Goal: Task Accomplishment & Management: Use online tool/utility

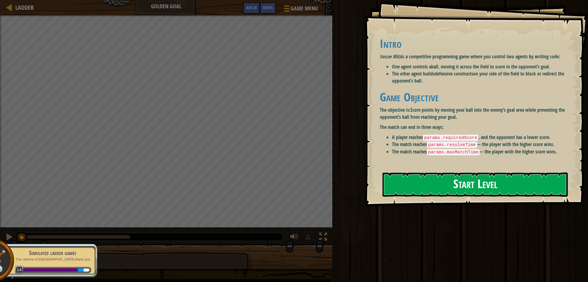
click at [463, 186] on button "Start Level" at bounding box center [475, 184] width 185 height 24
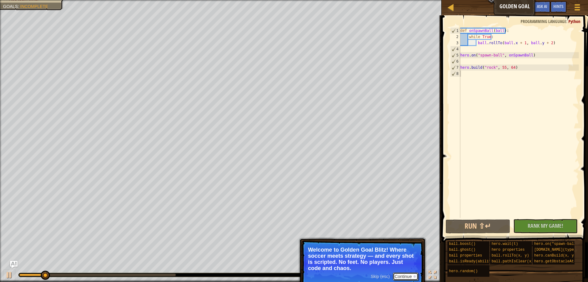
click at [398, 273] on button "Continue" at bounding box center [405, 276] width 25 height 8
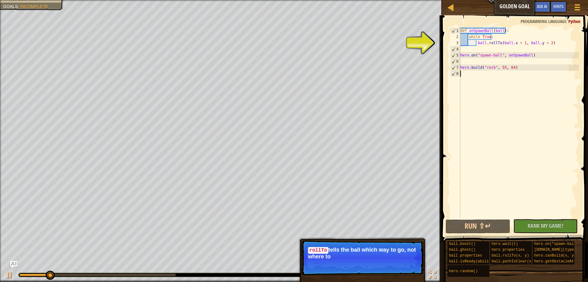
click at [496, 111] on div "def onSpawnBall ( ball ) : while True : ball . rollTo ( ball . x + 1 , ball . y…" at bounding box center [519, 129] width 120 height 202
type textarea "[DOMAIN_NAME]("rock", 55, 64)"
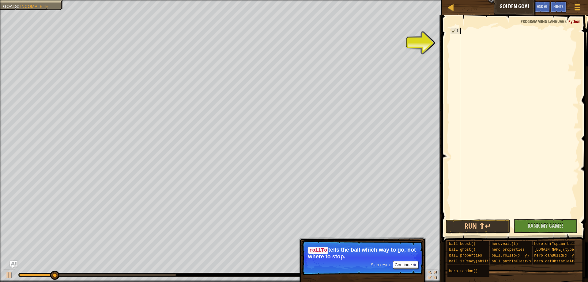
type textarea "[DOMAIN_NAME]("rock", 55, 64)"
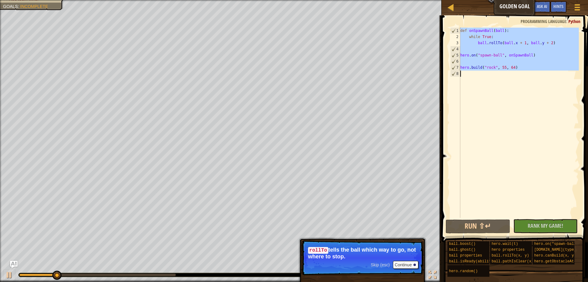
click at [503, 108] on div "def onSpawnBall ( ball ) : while True : ball . rollTo ( ball . x + 1 , ball . y…" at bounding box center [519, 123] width 120 height 190
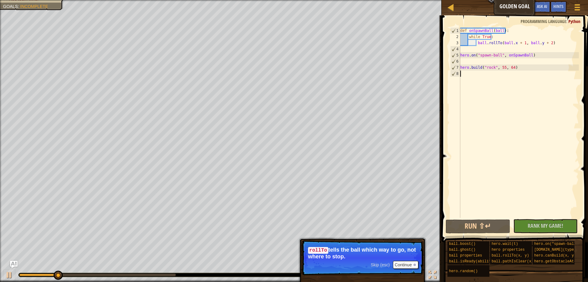
type textarea "[DOMAIN_NAME]("rock", 55, 64)"
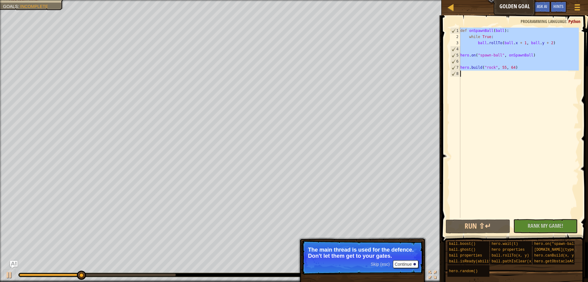
click at [517, 112] on div "def onSpawnBall ( ball ) : while True : ball . rollTo ( ball . x + 1 , ball . y…" at bounding box center [519, 123] width 120 height 190
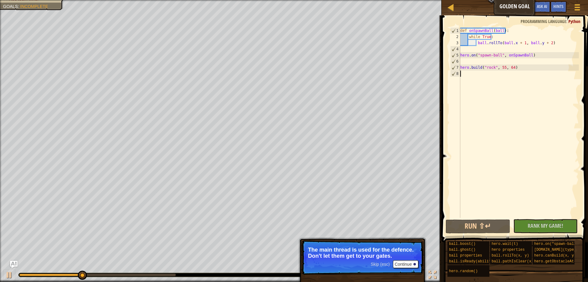
type textarea "[DOMAIN_NAME]("rock", 55, 64)"
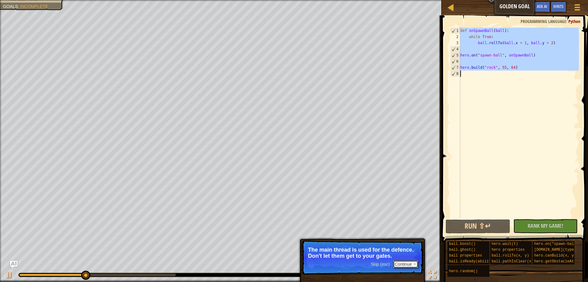
click at [403, 264] on button "Continue" at bounding box center [405, 264] width 25 height 8
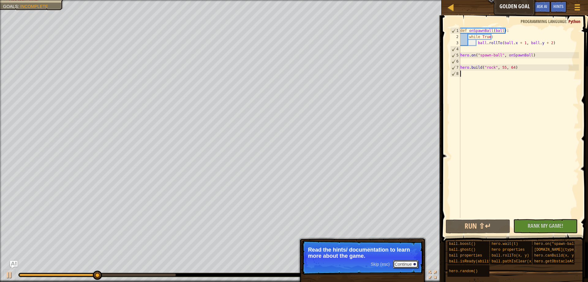
click at [404, 265] on button "Continue" at bounding box center [405, 264] width 25 height 8
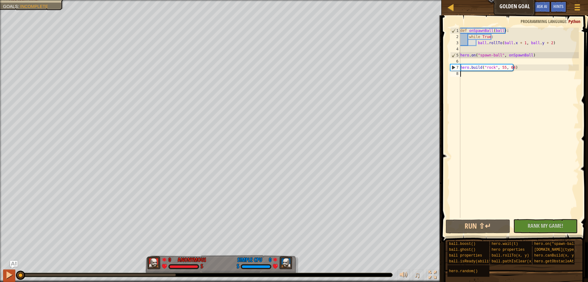
drag, startPoint x: 57, startPoint y: 274, endPoint x: 13, endPoint y: 273, distance: 44.1
click at [13, 273] on div "♫" at bounding box center [221, 273] width 442 height 18
click at [12, 274] on div at bounding box center [9, 275] width 8 height 8
click at [484, 101] on div "def onSpawnBall ( ball ) : while True : ball . rollTo ( ball . x + 1 , ball . y…" at bounding box center [519, 129] width 120 height 202
click at [496, 43] on div "def onSpawnBall ( ball ) : while True : ball . rollTo ( ball . x + 1 , ball . y…" at bounding box center [519, 129] width 120 height 202
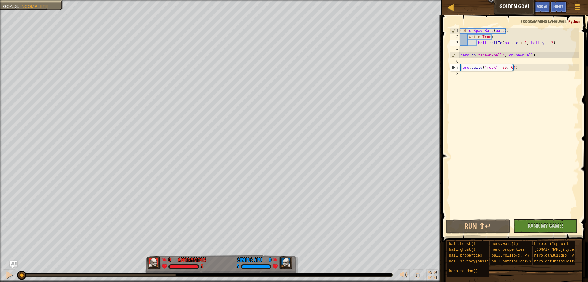
type textarea "ball.rollTo(ball.x + 1, ball.y + 2)"
click at [534, 79] on div "def onSpawnBall ( ball ) : while True : ball . rollTo ( ball . x + 1 , ball . y…" at bounding box center [519, 129] width 120 height 202
type textarea "[DOMAIN_NAME]("rock", 55, 64)"
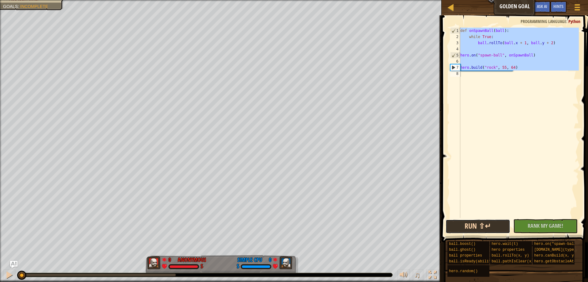
click at [465, 226] on button "Run ⇧↵" at bounding box center [478, 226] width 64 height 14
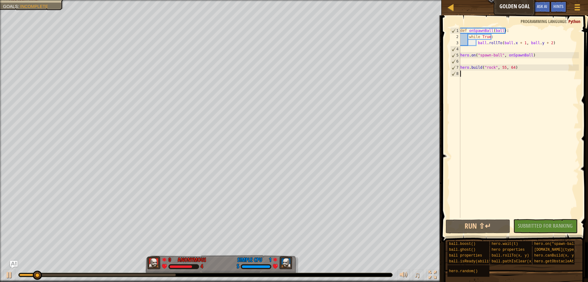
click at [487, 70] on div "def onSpawnBall ( ball ) : while True : ball . rollTo ( ball . x + 1 , ball . y…" at bounding box center [519, 129] width 120 height 202
type textarea "[DOMAIN_NAME]("rock", 55, 64)"
click at [487, 70] on div "def onSpawnBall ( ball ) : while True : ball . rollTo ( ball . x + 1 , ball . y…" at bounding box center [519, 129] width 120 height 202
click at [483, 50] on div "def onSpawnBall ( ball ) : while True : ball . rollTo ( ball . x + 1 , ball . y…" at bounding box center [519, 129] width 120 height 202
drag, startPoint x: 479, startPoint y: 38, endPoint x: 499, endPoint y: 40, distance: 19.7
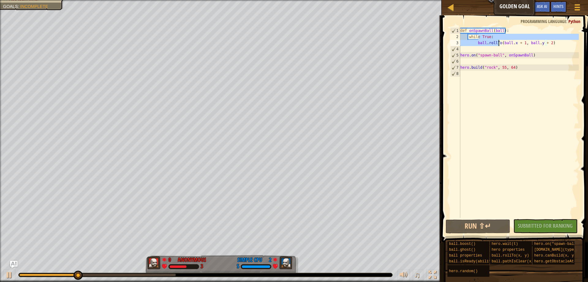
click at [499, 40] on div "def onSpawnBall ( ball ) : while True : ball . rollTo ( ball . x + 1 , ball . y…" at bounding box center [519, 129] width 120 height 202
type textarea "while True: ball.rollTo(ball.x + 1, ball.y + 2)"
click at [502, 64] on div "def onSpawnBall ( ball ) : while True : ball . rollTo ( ball . x + 1 , ball . y…" at bounding box center [519, 129] width 120 height 202
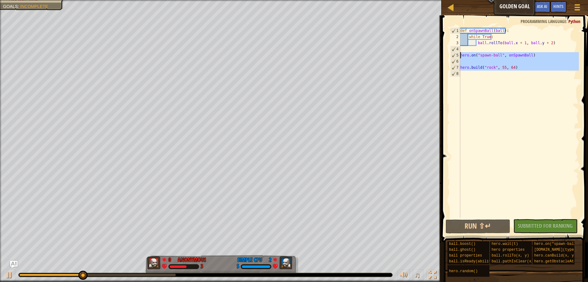
drag, startPoint x: 508, startPoint y: 73, endPoint x: 452, endPoint y: 56, distance: 58.1
click at [452, 56] on div "1 2 3 4 5 6 7 8 def onSpawnBall ( ball ) : while True : ball . rollTo ( ball . …" at bounding box center [514, 123] width 130 height 190
click at [499, 67] on div "def onSpawnBall ( ball ) : while True : ball . rollTo ( ball . x + 1 , ball . y…" at bounding box center [519, 123] width 120 height 190
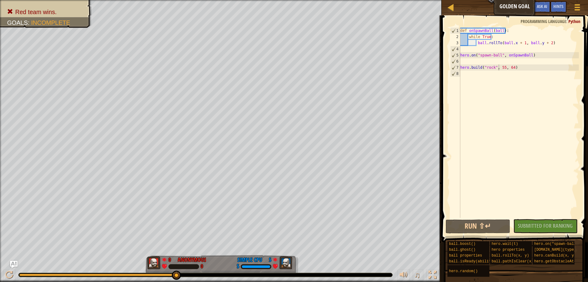
click at [501, 70] on div "def onSpawnBall ( ball ) : while True : ball . rollTo ( ball . x + 1 , ball . y…" at bounding box center [519, 129] width 120 height 202
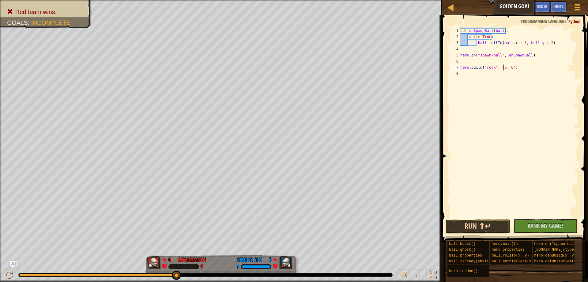
type textarea "[DOMAIN_NAME]("rock", 45, 64)"
click at [485, 220] on button "Run ⇧↵" at bounding box center [478, 226] width 64 height 14
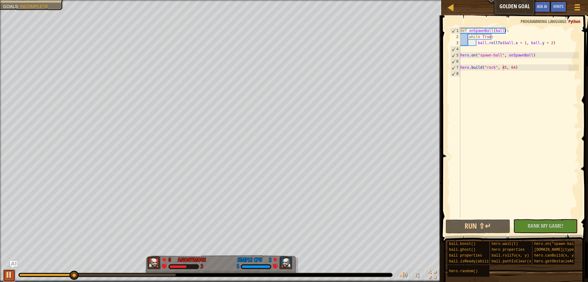
click at [11, 276] on div at bounding box center [9, 275] width 8 height 8
drag, startPoint x: 520, startPoint y: 67, endPoint x: 457, endPoint y: 67, distance: 62.8
click at [457, 67] on div "[DOMAIN_NAME]("rock", 45, 64) 1 2 3 4 5 6 7 8 def onSpawnBall ( ball ) : while …" at bounding box center [514, 123] width 130 height 190
click at [479, 74] on div "def onSpawnBall ( ball ) : while True : ball . rollTo ( ball . x + 1 , ball . y…" at bounding box center [519, 129] width 120 height 202
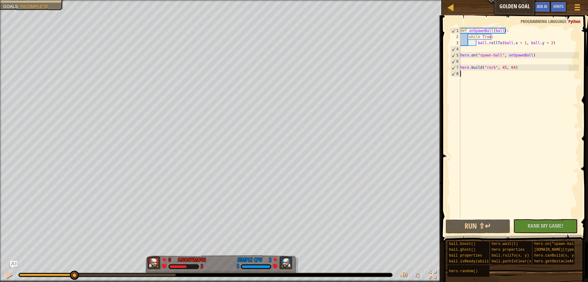
paste textarea "[DOMAIN_NAME]("rock", 45, 64)"
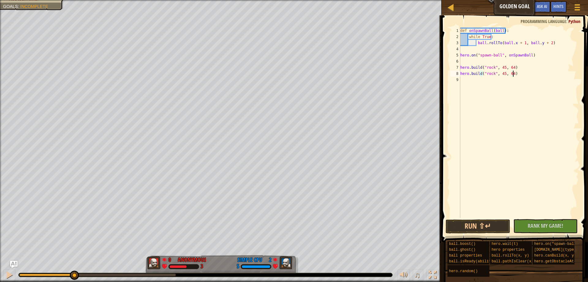
click at [501, 74] on div "def onSpawnBall ( ball ) : while True : ball . rollTo ( ball . x + 1 , ball . y…" at bounding box center [519, 129] width 120 height 202
type textarea "[DOMAIN_NAME]("rock", 35, 64)"
click at [520, 72] on div "def onSpawnBall ( ball ) : while True : ball . rollTo ( ball . x + 1 , ball . y…" at bounding box center [519, 129] width 120 height 202
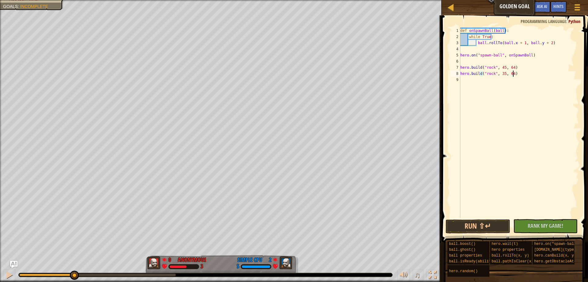
scroll to position [3, 0]
paste textarea "[DOMAIN_NAME]("rock", 45, 64)"
click at [503, 78] on div "def onSpawnBall ( ball ) : while True : ball . rollTo ( ball . x + 1 , ball . y…" at bounding box center [520, 129] width 118 height 202
click at [475, 223] on button "Run ⇧↵" at bounding box center [478, 226] width 64 height 14
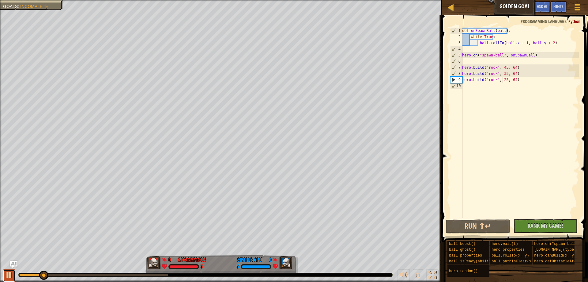
click at [8, 274] on div at bounding box center [9, 275] width 8 height 8
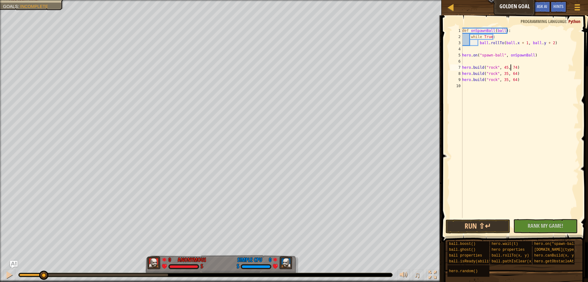
scroll to position [3, 4]
click at [504, 65] on div "def onSpawnBall ( ball ) : while True : ball . rollTo ( ball . x + 1 , ball . y…" at bounding box center [520, 129] width 118 height 202
click at [466, 226] on button "Run ⇧↵" at bounding box center [478, 226] width 64 height 14
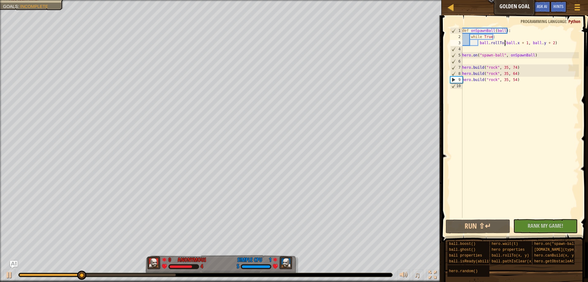
click at [505, 43] on div "def onSpawnBall ( ball ) : while True : ball . rollTo ( ball . x + 1 , ball . y…" at bounding box center [520, 129] width 118 height 202
drag, startPoint x: 529, startPoint y: 41, endPoint x: 492, endPoint y: 48, distance: 37.6
click at [472, 45] on div "def onSpawnBall ( ball ) : while True : ball . rollTo ( ball . x + 1 , ball . y…" at bounding box center [520, 129] width 118 height 202
click at [524, 44] on div "def onSpawnBall ( ball ) : while True : ball . rollTo ( ball . x + 1 , ball . y…" at bounding box center [520, 123] width 118 height 190
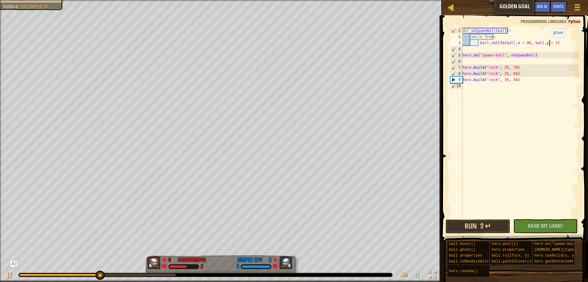
click at [549, 44] on div "def onSpawnBall ( ball ) : while True : ball . rollTo ( ball . x + 90 , ball . …" at bounding box center [521, 129] width 118 height 202
click at [473, 223] on button "Run ⇧↵" at bounding box center [478, 226] width 64 height 14
click at [555, 81] on div "def onSpawnBall ( ball ) : while True : ball . rollTo ( ball . x + 90 , ball . …" at bounding box center [521, 129] width 118 height 202
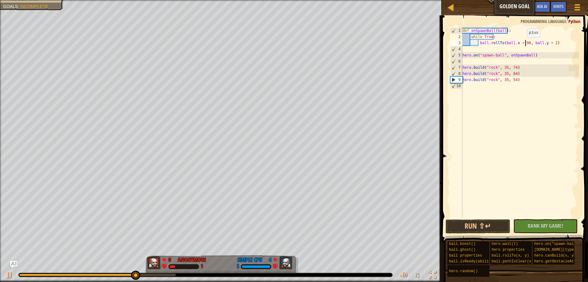
click at [524, 44] on div "def onSpawnBall ( ball ) : while True : ball . rollTo ( ball . x + 90 , ball . …" at bounding box center [521, 129] width 118 height 202
click at [550, 43] on div "def onSpawnBall ( ball ) : while True : ball . rollTo ( ball . x + 90 , ball . …" at bounding box center [521, 129] width 118 height 202
click at [480, 229] on button "Run ⇧↵" at bounding box center [478, 226] width 64 height 14
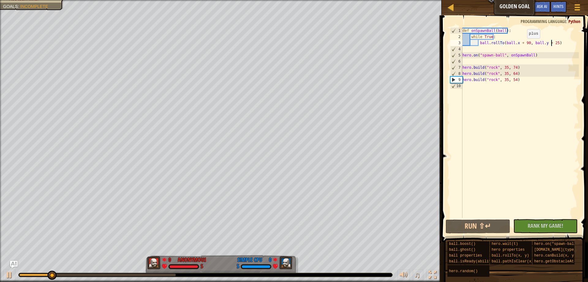
click at [524, 44] on div "def onSpawnBall ( ball ) : while True : ball . rollTo ( ball . x + 90 , ball . …" at bounding box center [521, 129] width 118 height 202
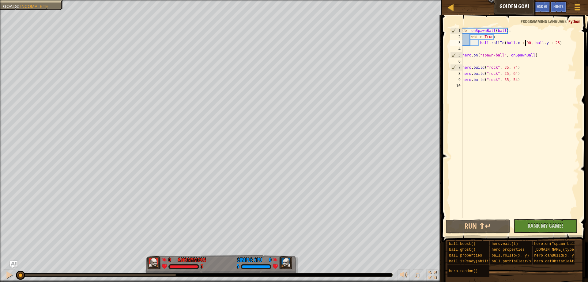
drag, startPoint x: 63, startPoint y: 275, endPoint x: 16, endPoint y: 281, distance: 47.0
click at [16, 281] on div "♫" at bounding box center [221, 273] width 442 height 18
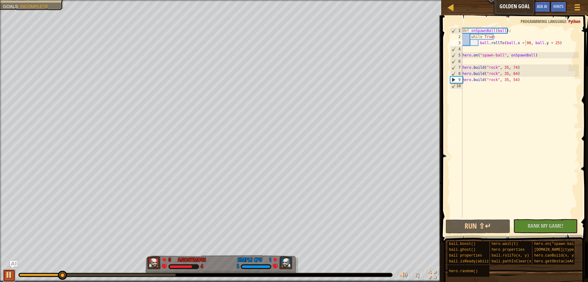
click at [6, 274] on div at bounding box center [9, 275] width 8 height 8
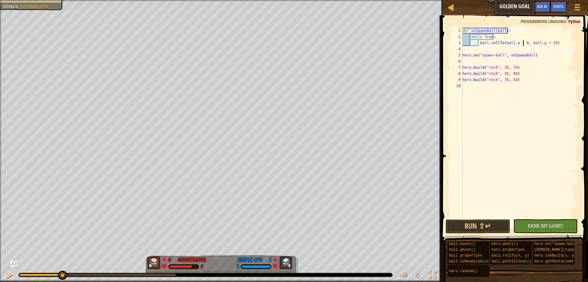
scroll to position [3, 5]
click at [546, 44] on div "def onSpawnBall ( ball ) : while True : ball . rollTo ( ball . x + 0 , ball . y…" at bounding box center [521, 129] width 118 height 202
click at [480, 224] on button "Run ⇧↵" at bounding box center [478, 226] width 64 height 14
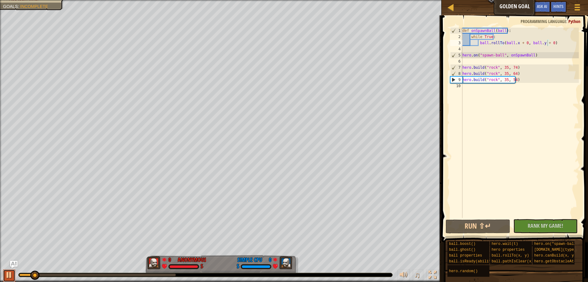
click at [6, 275] on div at bounding box center [9, 275] width 8 height 8
click at [523, 42] on div "def onSpawnBall ( ball ) : while True : ball . rollTo ( ball . x + 0 , ball . y…" at bounding box center [521, 129] width 118 height 202
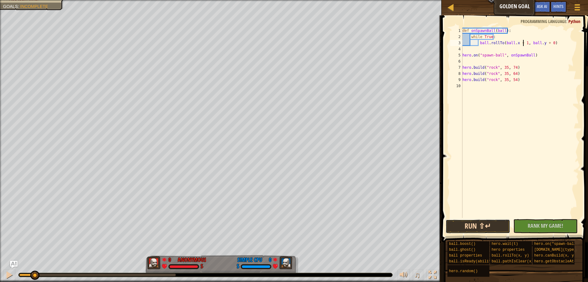
click at [473, 225] on button "Run ⇧↵" at bounding box center [478, 226] width 64 height 14
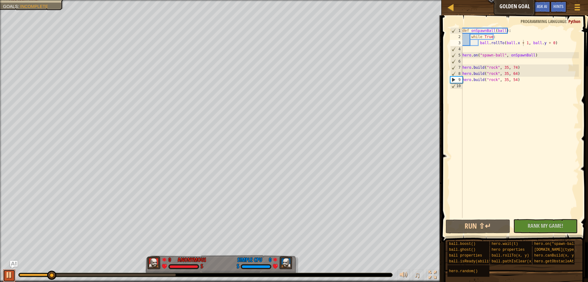
click at [6, 275] on div at bounding box center [9, 275] width 8 height 8
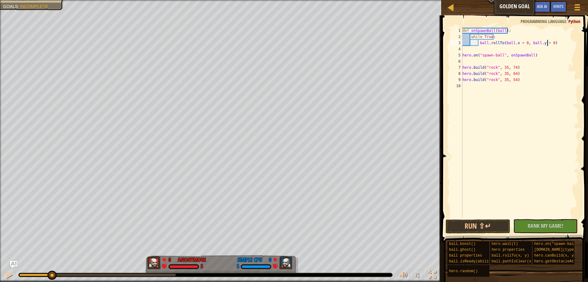
scroll to position [3, 7]
click at [480, 225] on button "Run ⇧↵" at bounding box center [478, 226] width 64 height 14
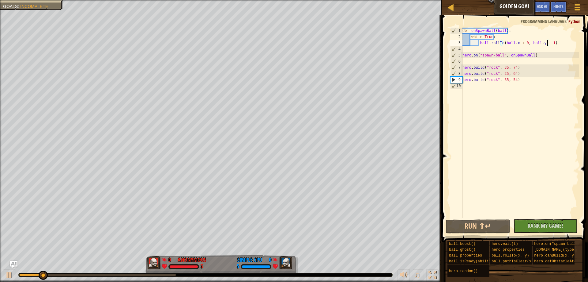
scroll to position [3, 7]
type textarea "ball.rollTo(ball.x + 0, ball.y + 10)"
click at [477, 224] on button "Run ⇧↵" at bounding box center [478, 226] width 64 height 14
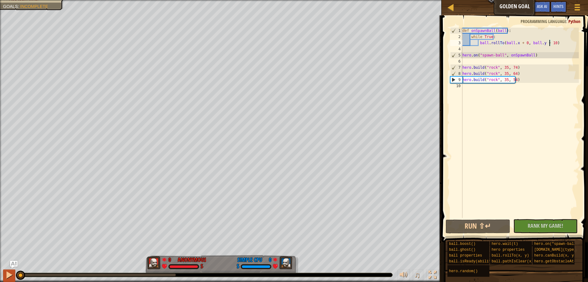
drag, startPoint x: 56, startPoint y: 275, endPoint x: 9, endPoint y: 278, distance: 47.3
click at [9, 278] on div "♫" at bounding box center [221, 273] width 442 height 18
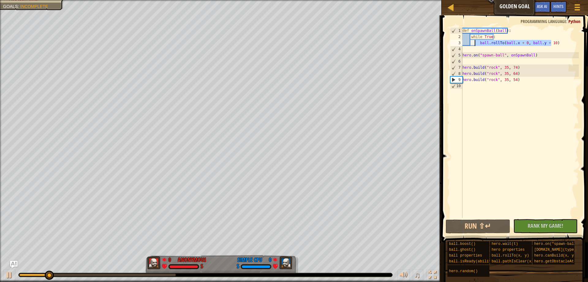
drag, startPoint x: 561, startPoint y: 44, endPoint x: 474, endPoint y: 44, distance: 86.4
click at [474, 44] on div "def onSpawnBall ( ball ) : while True : ball . rollTo ( ball . x + 0 , ball . y…" at bounding box center [521, 129] width 118 height 202
click at [561, 43] on div "def onSpawnBall ( ball ) : while True : ball . rollTo ( ball . x + 0 , ball . y…" at bounding box center [521, 123] width 118 height 190
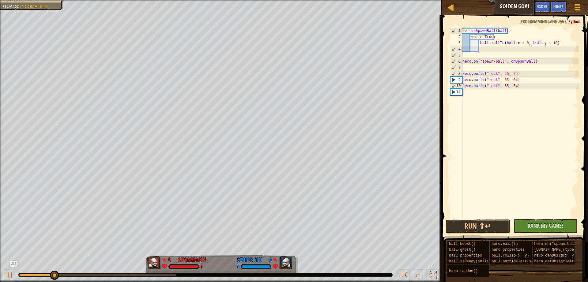
paste textarea "ball.rollTo(ball.x + 0, ball.y + 10)"
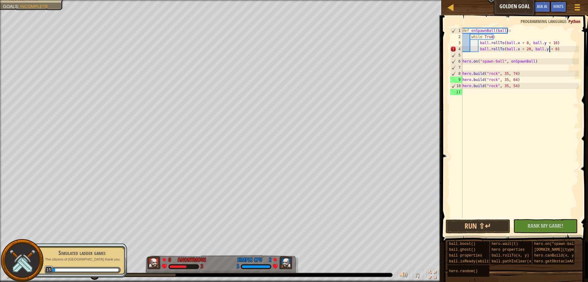
scroll to position [3, 7]
click at [479, 226] on button "Run ⇧↵" at bounding box center [478, 226] width 64 height 14
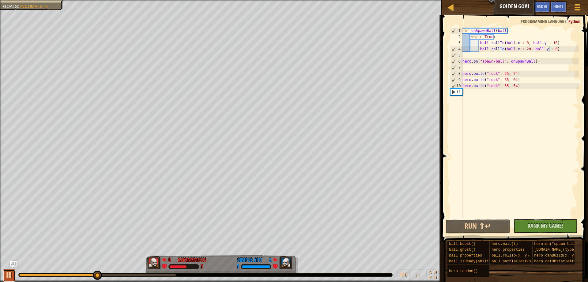
click at [6, 275] on div at bounding box center [9, 275] width 8 height 8
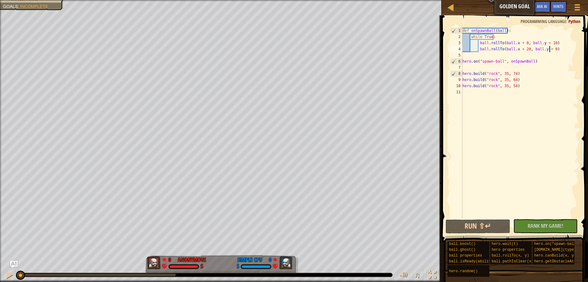
drag, startPoint x: 96, startPoint y: 276, endPoint x: 24, endPoint y: 265, distance: 73.3
click at [10, 273] on div "♫" at bounding box center [221, 273] width 442 height 18
drag, startPoint x: 550, startPoint y: 42, endPoint x: 552, endPoint y: 45, distance: 3.5
click at [550, 42] on div "def onSpawnBall ( ball ) : while True : ball . rollTo ( ball . x + 0 , ball . y…" at bounding box center [521, 129] width 118 height 202
drag, startPoint x: 498, startPoint y: 39, endPoint x: 481, endPoint y: 35, distance: 17.3
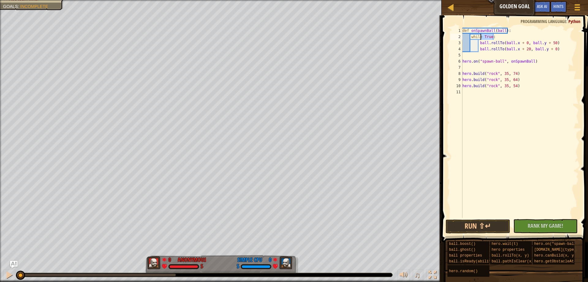
click at [481, 35] on div "def onSpawnBall ( ball ) : while True : ball . rollTo ( ball . x + 0 , ball . y…" at bounding box center [521, 129] width 118 height 202
type textarea "while True:"
click at [500, 36] on div "def onSpawnBall ( ball ) : while True : ball . rollTo ( ball . x + 0 , ball . y…" at bounding box center [521, 123] width 118 height 190
drag, startPoint x: 498, startPoint y: 36, endPoint x: 470, endPoint y: 36, distance: 27.9
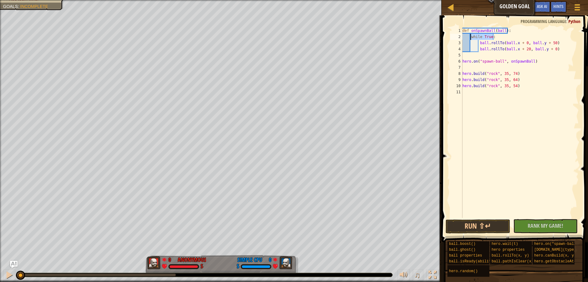
click at [470, 36] on div "def onSpawnBall ( ball ) : while True : ball . rollTo ( ball . x + 0 , ball . y…" at bounding box center [521, 129] width 118 height 202
click at [475, 226] on button "Run ⇧↵" at bounding box center [478, 226] width 64 height 14
click at [7, 272] on div at bounding box center [9, 275] width 8 height 8
click at [10, 274] on div at bounding box center [9, 275] width 8 height 8
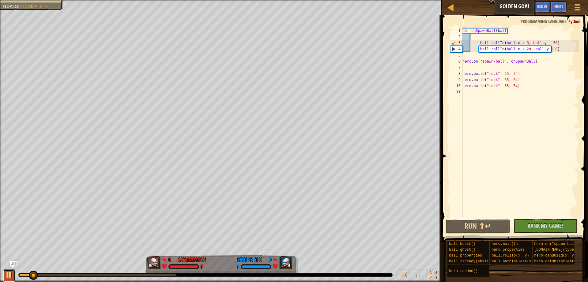
click at [10, 273] on div at bounding box center [9, 275] width 8 height 8
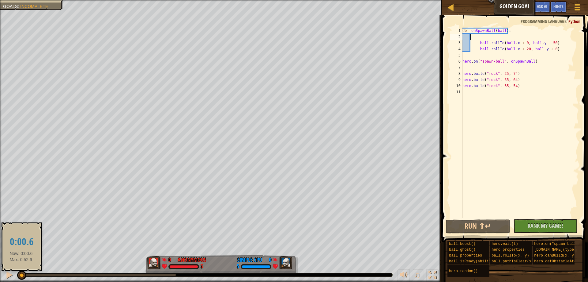
drag, startPoint x: 32, startPoint y: 274, endPoint x: 21, endPoint y: 275, distance: 11.4
click at [21, 275] on div at bounding box center [21, 274] width 9 height 9
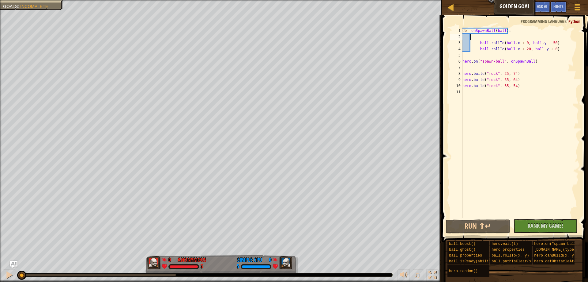
click at [487, 37] on div "def onSpawnBall ( ball ) : ball . rollTo ( ball . x + 0 , ball . y + 50 ) ball …" at bounding box center [521, 129] width 118 height 202
click at [480, 39] on div "def onSpawnBall ( ball ) : ball . rollTo ( ball . x + 0 , ball . y + 50 ) ball …" at bounding box center [521, 129] width 118 height 202
click at [479, 43] on div "def onSpawnBall ( ball ) : ball . rollTo ( ball . x + 0 , ball . y + 50 ) ball …" at bounding box center [521, 129] width 118 height 202
drag, startPoint x: 479, startPoint y: 44, endPoint x: 455, endPoint y: 38, distance: 25.0
click at [455, 38] on div "ball.rollTo(ball.x + 0, ball.y + 50) 1 2 3 4 5 6 7 8 9 10 11 def onSpawnBall ( …" at bounding box center [514, 123] width 130 height 190
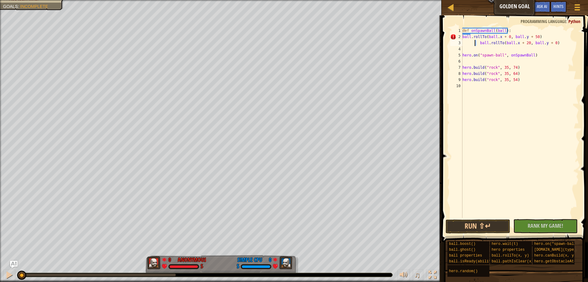
click at [475, 44] on div "def onSpawnBall ( ball ) : ball . rollTo ( ball . x + 0 , ball . y + 50 ) ball …" at bounding box center [521, 129] width 118 height 202
click at [479, 43] on div "def onSpawnBall ( ball ) : ball . rollTo ( ball . x + 0 , ball . y + 50 ) ball …" at bounding box center [521, 129] width 118 height 202
click at [464, 37] on div "def onSpawnBall ( ball ) : ball . rollTo ( ball . x + 0 , ball . y + 50 ) ball …" at bounding box center [521, 129] width 118 height 202
drag, startPoint x: 511, startPoint y: 29, endPoint x: 453, endPoint y: 31, distance: 58.6
click at [453, 31] on div "ball.rollTo(ball.x + 0, ball.y + 50) 1 2 3 4 5 6 7 8 9 10 def onSpawnBall ( bal…" at bounding box center [514, 123] width 130 height 190
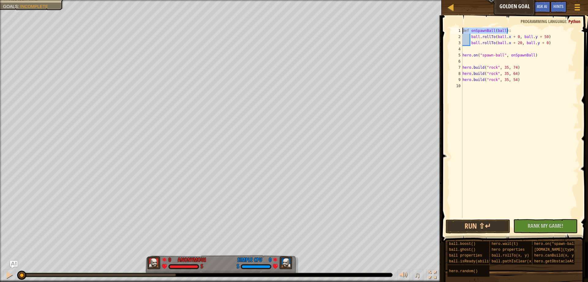
click at [481, 54] on div "def onSpawnBall ( ball ) : ball . rollTo ( ball . x + 0 , ball . y + 50 ) ball …" at bounding box center [521, 129] width 118 height 202
type textarea "hero.on("spawn-ball", onSpawnBall)"
drag, startPoint x: 539, startPoint y: 57, endPoint x: 440, endPoint y: 56, distance: 99.6
click at [440, 56] on div "Hints hero.on("spawn-ball", onSpawnBall) 1 2 3 4 5 6 7 8 9 10 def onSpawnBall (…" at bounding box center [514, 148] width 148 height 266
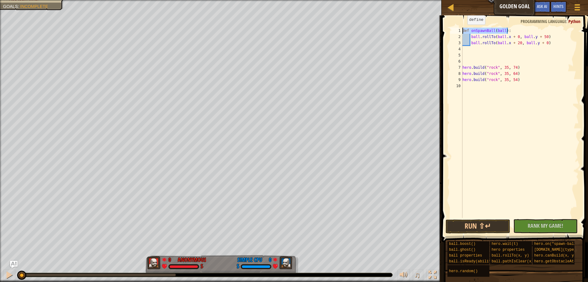
drag, startPoint x: 493, startPoint y: 30, endPoint x: 439, endPoint y: 32, distance: 54.0
click at [440, 32] on div "Hints 1 2 3 4 5 6 7 8 9 10 def onSpawnBall ( ball ) : ball . rollTo ( ball . x …" at bounding box center [514, 148] width 148 height 266
type textarea "def onSpawnBall(ball):"
click at [471, 38] on div "ball . rollTo ( ball . x + 0 , ball . y + 50 ) ball . rollTo ( ball . x + 20 , …" at bounding box center [521, 129] width 118 height 202
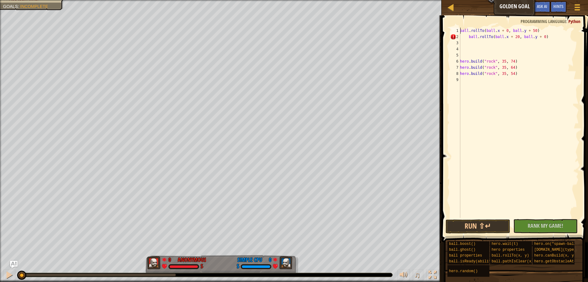
click at [468, 38] on div "ball . rollTo ( ball . x + 0 , ball . y + 50 ) ball . rollTo ( ball . x + 20 , …" at bounding box center [519, 129] width 120 height 202
type textarea "ball.rollTo(ball.x + 20, ball.y + 0)"
click at [470, 54] on div "ball . rollTo ( ball . x + 0 , ball . y + 50 ) ball . rollTo ( ball . x + 20 , …" at bounding box center [519, 129] width 120 height 202
click at [466, 225] on button "Run ⇧↵" at bounding box center [478, 226] width 64 height 14
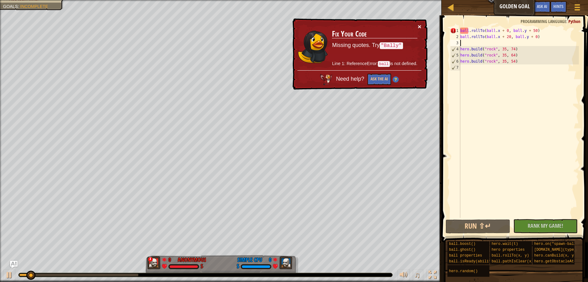
click at [419, 27] on button "×" at bounding box center [420, 26] width 4 height 6
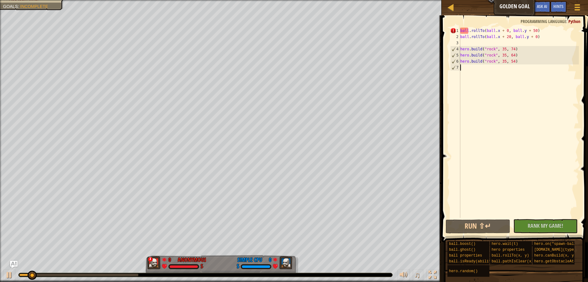
click at [513, 139] on div "ball . rollTo ( ball . x + 0 , ball . y + 50 ) ball . rollTo ( ball . x + 20 , …" at bounding box center [519, 129] width 120 height 202
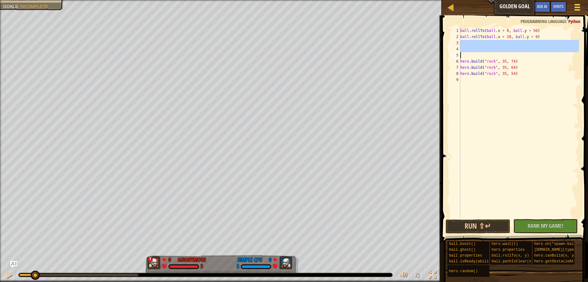
click at [576, 6] on div at bounding box center [577, 7] width 8 height 9
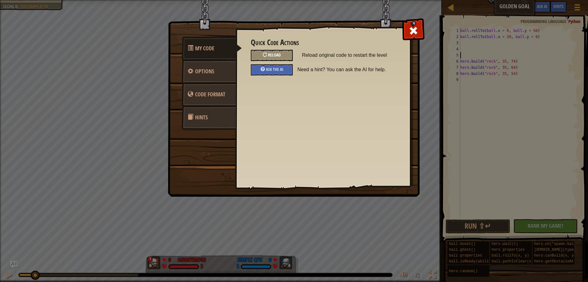
click at [276, 51] on div "Reload" at bounding box center [272, 55] width 42 height 11
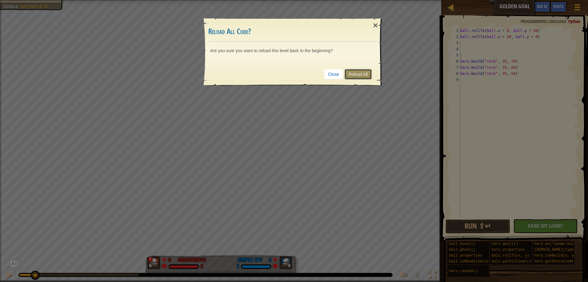
click at [358, 71] on link "Reload All" at bounding box center [358, 74] width 27 height 10
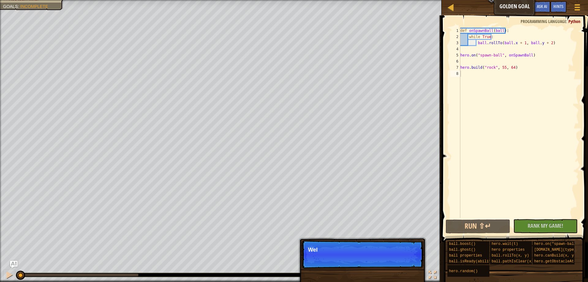
click at [514, 95] on div "def onSpawnBall ( ball ) : while True : ball . rollTo ( ball . x + 1 , ball . y…" at bounding box center [519, 129] width 120 height 202
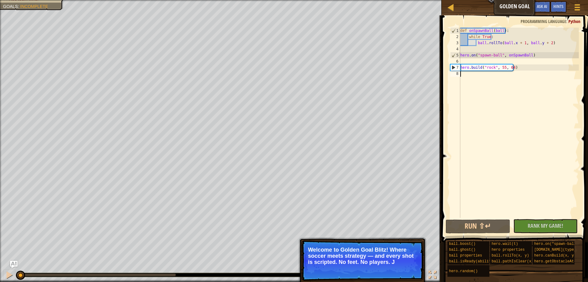
click at [534, 93] on div "def onSpawnBall ( ball ) : while True : ball . rollTo ( ball . x + 1 , ball . y…" at bounding box center [519, 129] width 120 height 202
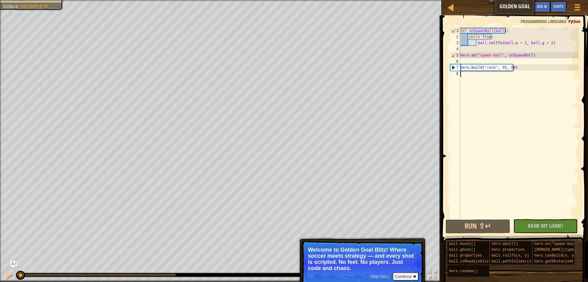
click at [377, 278] on span "Skip (esc)" at bounding box center [380, 276] width 19 height 5
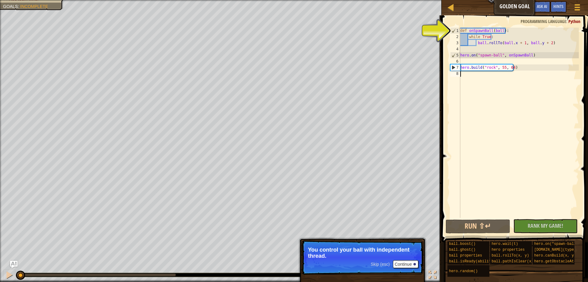
click at [382, 264] on span "Skip (esc)" at bounding box center [380, 263] width 19 height 5
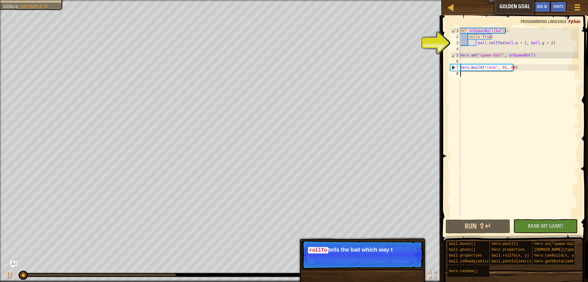
click at [422, 274] on div "Skip (esc) Continue rollTo tells the ball which way t" at bounding box center [363, 285] width 128 height 91
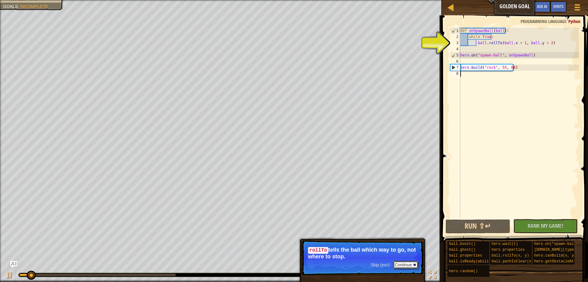
click at [406, 263] on button "Continue" at bounding box center [405, 265] width 25 height 8
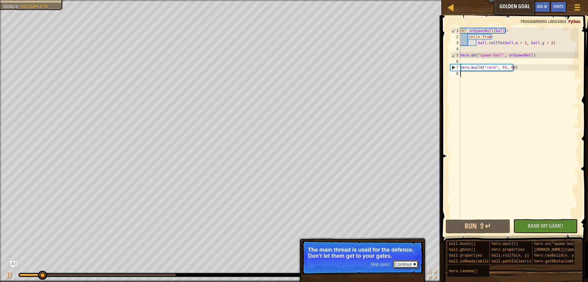
click at [411, 264] on button "Continue" at bounding box center [405, 264] width 25 height 8
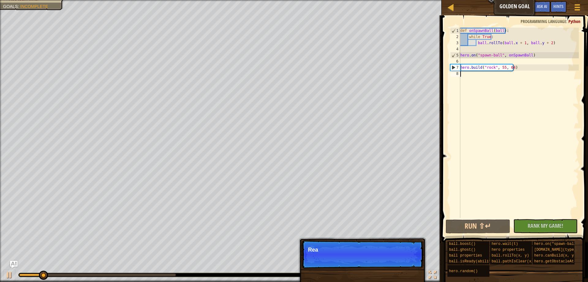
click at [411, 264] on p "Skip (esc) Continue Rea" at bounding box center [363, 254] width 122 height 28
click at [411, 264] on p "Skip (esc) Continue Read the h" at bounding box center [363, 254] width 122 height 28
click at [411, 264] on p "Skip (esc) Continue Read the hints/" at bounding box center [363, 254] width 122 height 28
drag, startPoint x: 390, startPoint y: 266, endPoint x: 387, endPoint y: 266, distance: 3.7
click at [387, 266] on p "Skip (esc) Continue Read the hints/ documentation" at bounding box center [363, 254] width 122 height 28
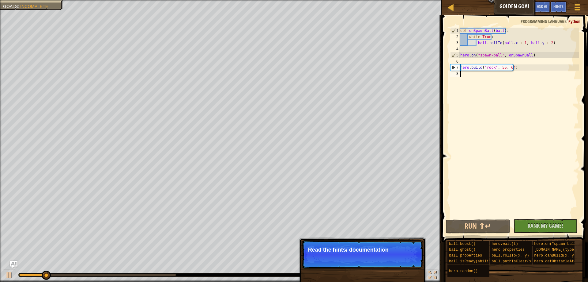
click at [387, 266] on p "Skip (esc) Continue Read the hints/ documentation" at bounding box center [363, 254] width 122 height 28
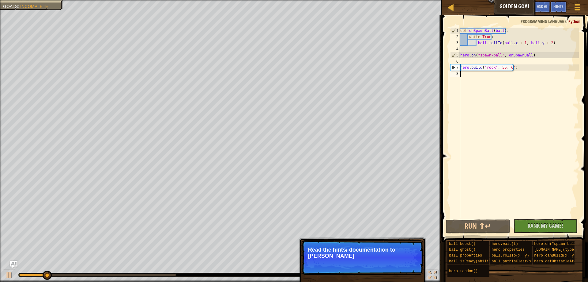
click at [388, 265] on p "Skip (esc) Continue Read the hints/ documentation to [PERSON_NAME]" at bounding box center [363, 257] width 122 height 34
click at [390, 265] on p "Skip (esc) Continue Read the hints/ documentation to learn more" at bounding box center [363, 257] width 122 height 34
click at [390, 265] on p "Skip (esc) Continue Read the hints/ documentation to learn more about" at bounding box center [363, 257] width 122 height 34
click at [391, 265] on p "Skip (esc) Continue Read the hints/ documentation to learn more about the gam" at bounding box center [363, 257] width 122 height 34
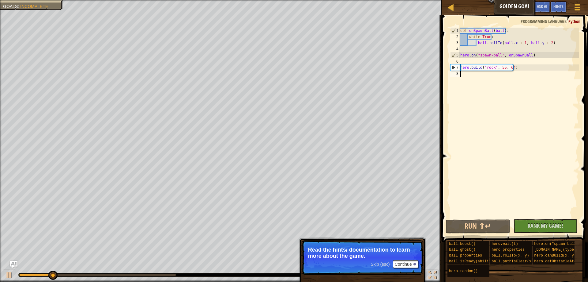
click at [386, 265] on span "Skip (esc)" at bounding box center [380, 263] width 19 height 5
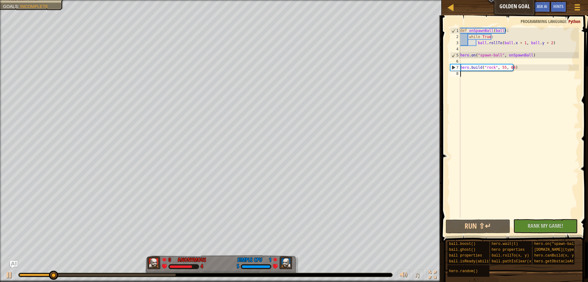
click at [385, 265] on div "Red team wins. Goals : Incomplete 0 Anonymous 4 1 Simple CPU 5 ♫ Okar Skip (esc…" at bounding box center [294, 141] width 588 height 282
click at [11, 274] on div at bounding box center [9, 275] width 8 height 8
drag, startPoint x: 33, startPoint y: 271, endPoint x: 8, endPoint y: 272, distance: 24.8
click at [9, 272] on div "♫" at bounding box center [221, 273] width 442 height 18
click at [545, 41] on div "def onSpawnBall ( ball ) : while True : ball . rollTo ( ball . x + 1 , ball . y…" at bounding box center [519, 129] width 120 height 202
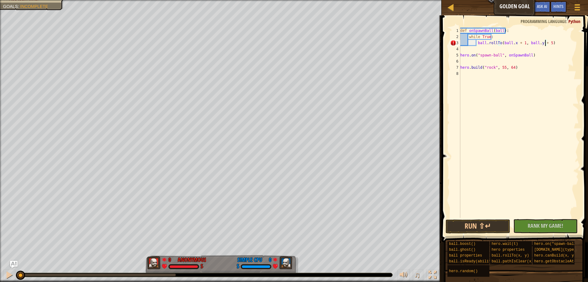
scroll to position [3, 7]
click at [520, 43] on div "def onSpawnBall ( ball ) : while True : ball . rollTo ( ball . x + 1 , ball . y…" at bounding box center [519, 129] width 120 height 202
click at [545, 43] on div "def onSpawnBall ( ball ) : while True : ball . rollTo ( ball . x + 0 , ball . y…" at bounding box center [519, 129] width 120 height 202
type textarea "ball.rollTo(ball.x + 0, ball.y + 30)"
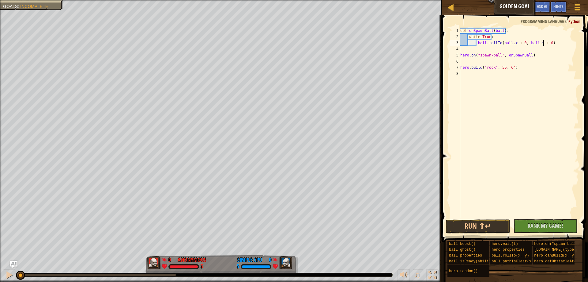
scroll to position [3, 7]
click at [557, 42] on div "def onSpawnBall ( ball ) : while True : ball . rollTo ( ball . x + 0 , ball . y…" at bounding box center [519, 129] width 120 height 202
click at [554, 47] on div "def onSpawnBall ( ball ) : while True : ball . rollTo ( ball . x + 0 , ball . y…" at bounding box center [519, 129] width 120 height 202
click at [562, 45] on div "def onSpawnBall ( ball ) : while True : ball . rollTo ( ball . x + 0 , ball . y…" at bounding box center [519, 129] width 120 height 202
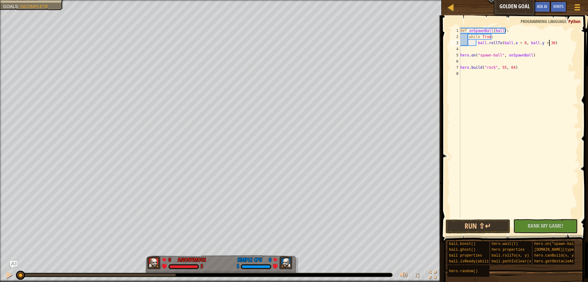
type textarea "ball.rollTo(ball.x + 0, ball.y + 30)"
paste textarea "ball.rollTo(ball.x + 0, ball.y + 10)"
click at [481, 50] on div "def onSpawnBall ( ball ) : while True : ball . rollTo ( ball . x + 0 , ball . y…" at bounding box center [519, 129] width 120 height 202
click at [520, 48] on div "def onSpawnBall ( ball ) : while True : ball . rollTo ( ball . x + 0 , ball . y…" at bounding box center [519, 129] width 120 height 202
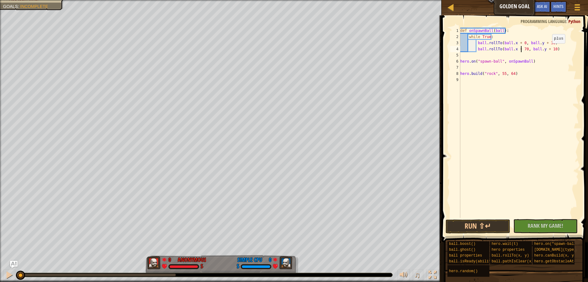
click at [547, 49] on div "def onSpawnBall ( ball ) : while True : ball . rollTo ( ball . x + 0 , ball . y…" at bounding box center [519, 129] width 120 height 202
type textarea "ball.rollTo(ball.x + 70, ball.y + 0)"
click at [484, 221] on button "Run ⇧↵" at bounding box center [478, 226] width 64 height 14
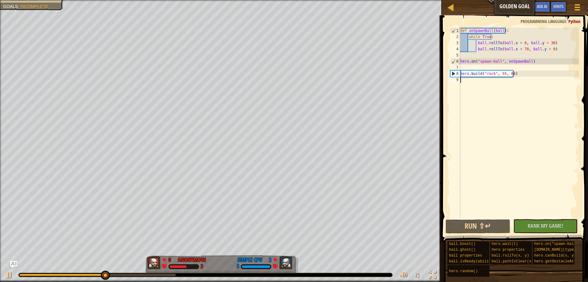
click at [512, 111] on div "def onSpawnBall ( ball ) : while True : ball . rollTo ( ball . x + 0 , ball . y…" at bounding box center [519, 129] width 120 height 202
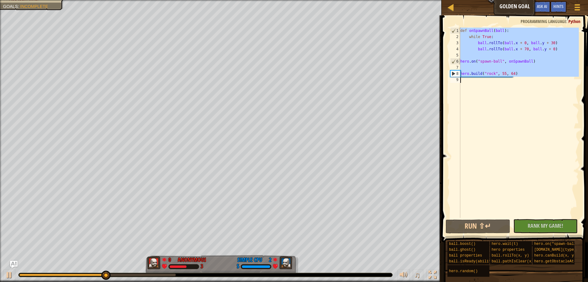
paste textarea "on("spawn-ball", onSpawnBall)"
type textarea "hero.on("spawn-ball", onSpawnBall)"
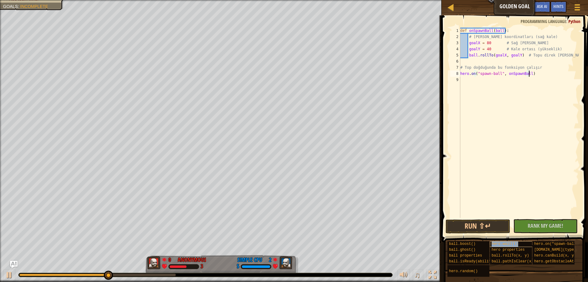
click at [492, 242] on span "hero.wait(t)" at bounding box center [505, 244] width 26 height 4
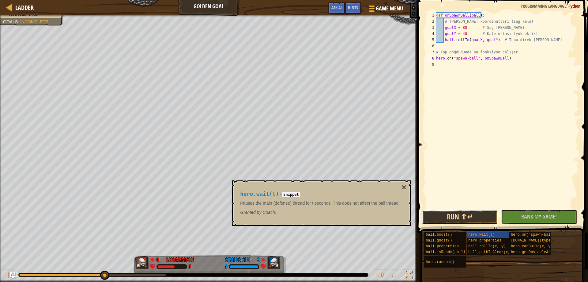
click at [467, 211] on button "Run ⇧↵" at bounding box center [460, 217] width 76 height 14
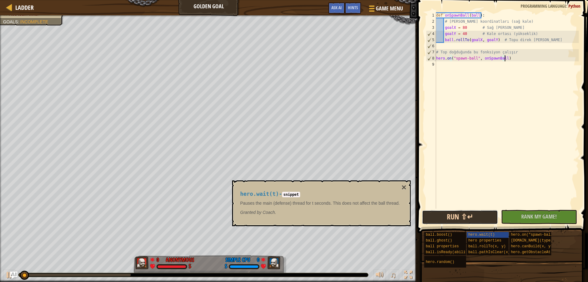
click at [465, 216] on button "Run ⇧↵" at bounding box center [460, 217] width 76 height 14
click at [498, 96] on div "def onSpawnBall ( ball ) : # [PERSON_NAME] koordinatları (sağ kale) goalX = 80 …" at bounding box center [507, 116] width 144 height 208
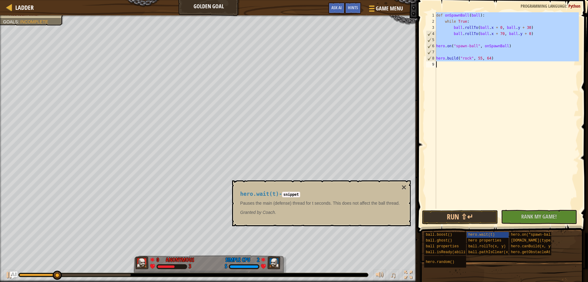
type textarea "ball.rollTo(ball.x + 70, ball.y + 10)"
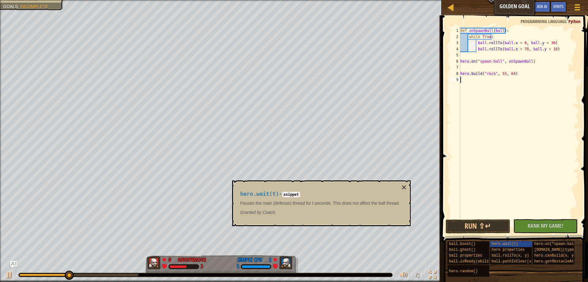
click at [527, 113] on div "def onSpawnBall ( ball ) : while True : ball . rollTo ( ball . x + 0 , ball . y…" at bounding box center [519, 129] width 120 height 202
click at [406, 186] on button "×" at bounding box center [404, 187] width 5 height 9
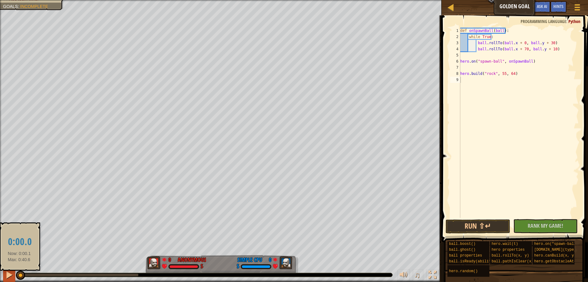
drag, startPoint x: 79, startPoint y: 276, endPoint x: 13, endPoint y: 276, distance: 66.5
click at [16, 276] on div "♫" at bounding box center [221, 273] width 442 height 18
click at [12, 276] on div at bounding box center [9, 275] width 8 height 8
drag, startPoint x: 20, startPoint y: 272, endPoint x: 11, endPoint y: 272, distance: 8.9
click at [520, 167] on div "def onSpawnBall ( ball ) : while True : ball . rollTo ( ball . x + 0 , ball . y…" at bounding box center [519, 129] width 120 height 202
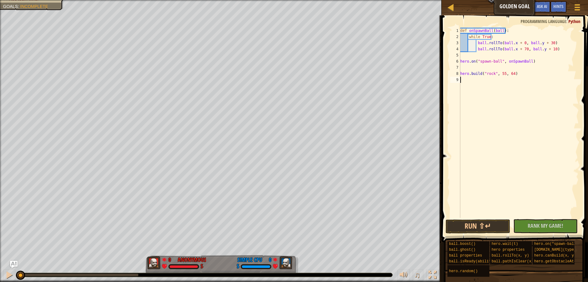
type textarea "[DOMAIN_NAME]("rock", 55, 64)"
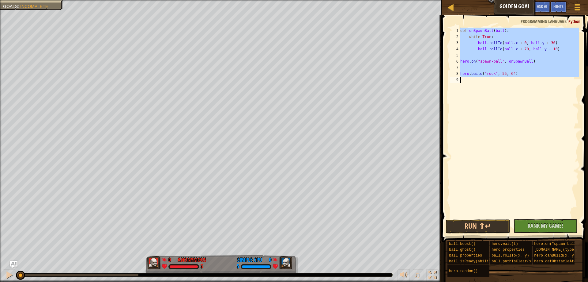
paste textarea
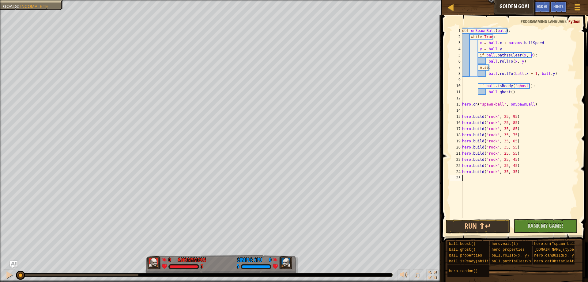
click at [544, 163] on div "def onSpawnBall ( ball ) : while True : x = ball . x + params . ballSpeed y = b…" at bounding box center [520, 129] width 118 height 202
click at [488, 226] on button "Run ⇧↵" at bounding box center [478, 226] width 64 height 14
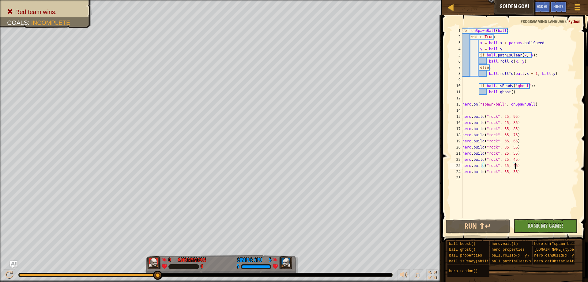
click at [537, 85] on div "def onSpawnBall ( ball ) : while True : x = ball . x + params . ballSpeed y = b…" at bounding box center [521, 129] width 118 height 202
click at [518, 94] on div "def onSpawnBall ( ball ) : while True : x = ball . x + params . ballSpeed y = b…" at bounding box center [521, 129] width 118 height 202
drag, startPoint x: 520, startPoint y: 93, endPoint x: 476, endPoint y: 87, distance: 45.2
click at [476, 87] on div "def onSpawnBall ( ball ) : while True : x = ball . x + params . ballSpeed y = b…" at bounding box center [521, 129] width 118 height 202
click at [524, 93] on div "def onSpawnBall ( ball ) : while True : x = ball . x + params . ballSpeed y = b…" at bounding box center [521, 123] width 118 height 190
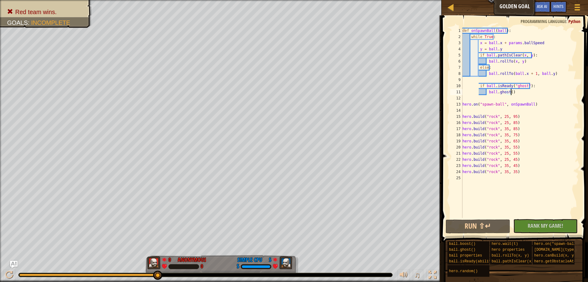
click at [514, 171] on div "def onSpawnBall ( ball ) : while True : x = ball . x + params . ballSpeed y = b…" at bounding box center [521, 129] width 118 height 202
click at [506, 116] on div "def onSpawnBall ( ball ) : while True : x = ball . x + params . ballSpeed y = b…" at bounding box center [521, 129] width 118 height 202
type textarea "[DOMAIN_NAME]("rock", 25, 95)"
click at [512, 101] on div "def onSpawnBall ( ball ) : while True : x = ball . x + params . ballSpeed y = b…" at bounding box center [521, 129] width 118 height 202
click at [514, 180] on div "def onSpawnBall ( ball ) : while True : x = ball . x + params . ballSpeed y = b…" at bounding box center [521, 129] width 118 height 202
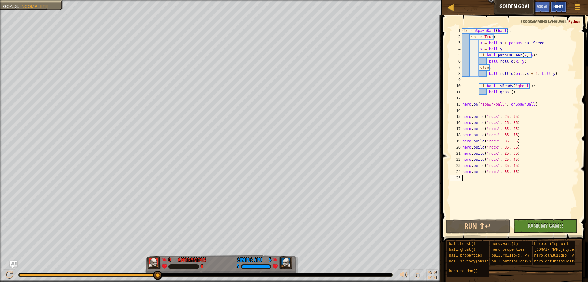
click at [555, 6] on span "Hints" at bounding box center [559, 6] width 10 height 6
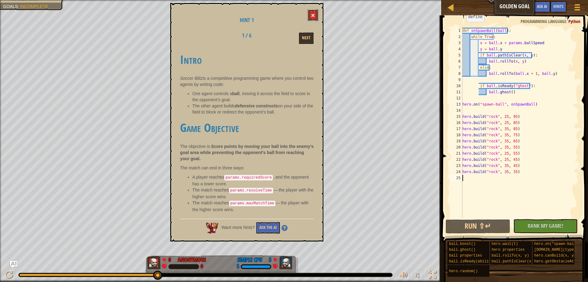
click at [313, 14] on span at bounding box center [313, 15] width 4 height 4
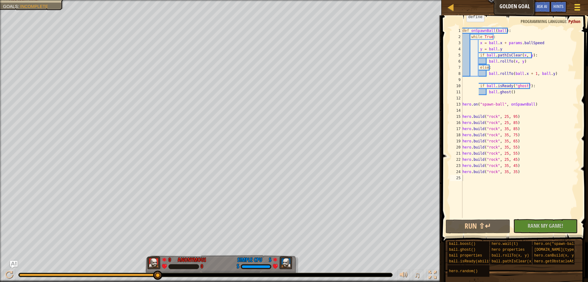
click at [577, 7] on span at bounding box center [578, 7] width 6 height 1
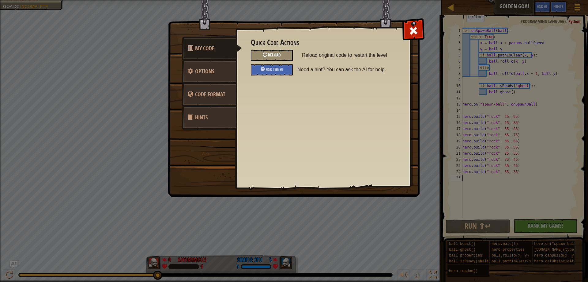
click at [265, 53] on div at bounding box center [265, 54] width 4 height 4
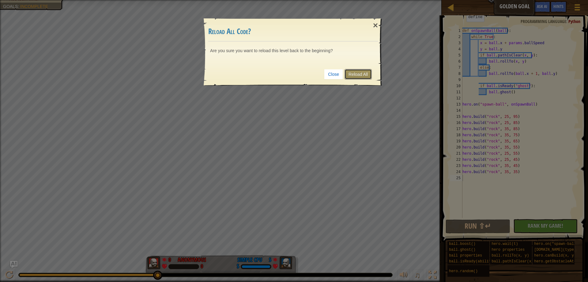
click at [364, 74] on link "Reload All" at bounding box center [358, 74] width 27 height 10
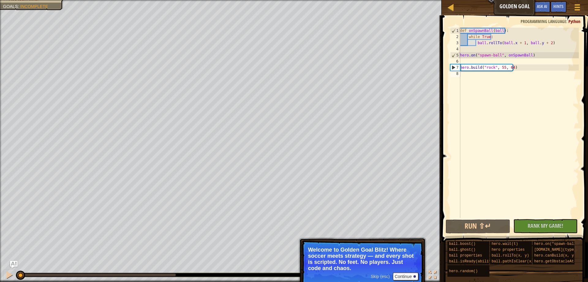
click at [525, 69] on div "def onSpawnBall ( ball ) : while True : ball . rollTo ( ball . x + 1 , ball . y…" at bounding box center [519, 129] width 120 height 202
click at [503, 40] on div "def onSpawnBall ( ball ) : while True : ball . rollTo ( ball . x + 1 , ball . y…" at bounding box center [519, 129] width 120 height 202
click at [556, 41] on div "def onSpawnBall ( ball ) : while True : ball . rollTo ( ball . x + 1 , ball . y…" at bounding box center [519, 129] width 120 height 202
click at [471, 55] on div "def onSpawnBall ( ball ) : while True : ball . rollTo ( ball . x + 1 , ball . y…" at bounding box center [519, 129] width 120 height 202
type textarea "hero.on("spawn-ball", onSpawnBall)"
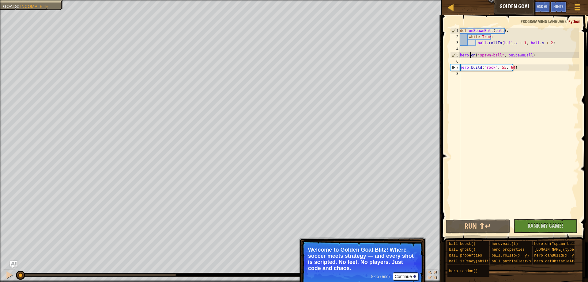
click at [500, 54] on div "def onSpawnBall ( ball ) : while True : ball . rollTo ( ball . x + 1 , ball . y…" at bounding box center [519, 129] width 120 height 202
click at [574, 7] on div at bounding box center [577, 7] width 8 height 9
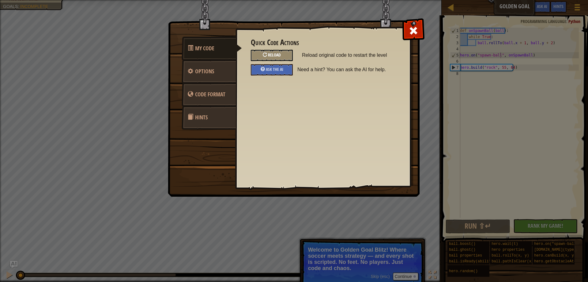
click at [270, 52] on div "Reload" at bounding box center [272, 55] width 42 height 11
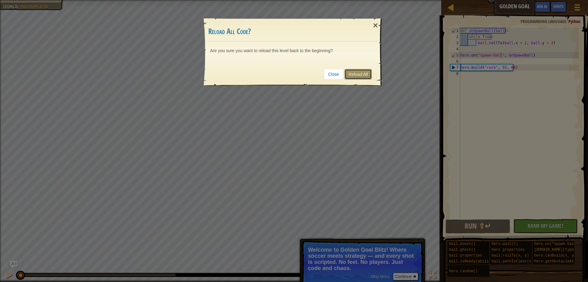
click at [363, 73] on link "Reload All" at bounding box center [358, 74] width 27 height 10
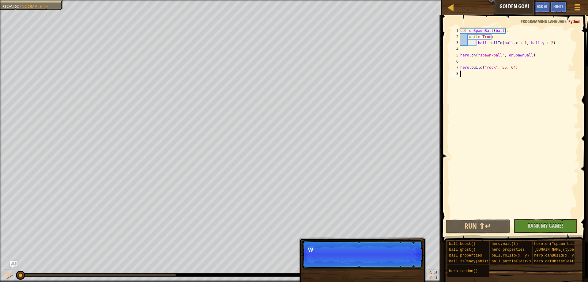
drag, startPoint x: 500, startPoint y: 74, endPoint x: 501, endPoint y: 70, distance: 5.0
click at [500, 74] on div "def onSpawnBall ( ball ) : while True : ball . rollTo ( ball . x + 1 , ball . y…" at bounding box center [519, 129] width 120 height 202
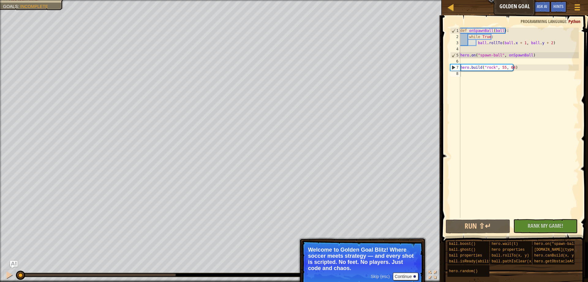
click at [383, 276] on span "Skip (esc)" at bounding box center [380, 276] width 19 height 5
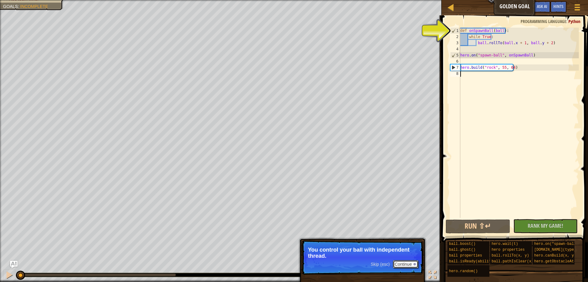
click at [402, 263] on button "Continue" at bounding box center [405, 264] width 25 height 8
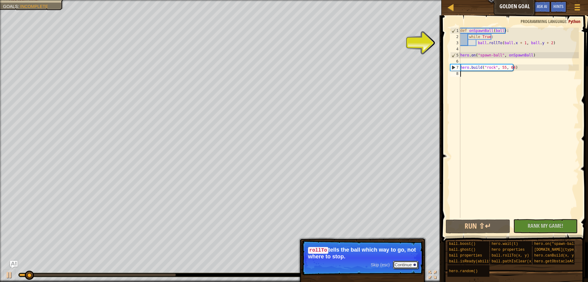
click at [407, 267] on button "Continue" at bounding box center [405, 265] width 25 height 8
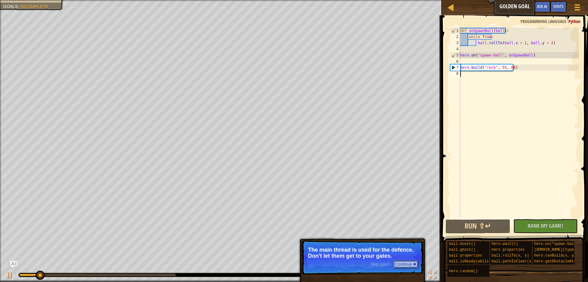
click at [409, 267] on button "Continue" at bounding box center [405, 264] width 25 height 8
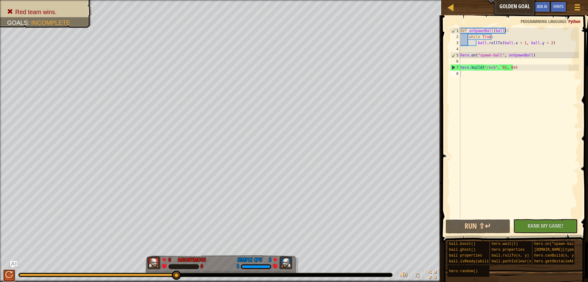
click at [11, 273] on div at bounding box center [9, 275] width 8 height 8
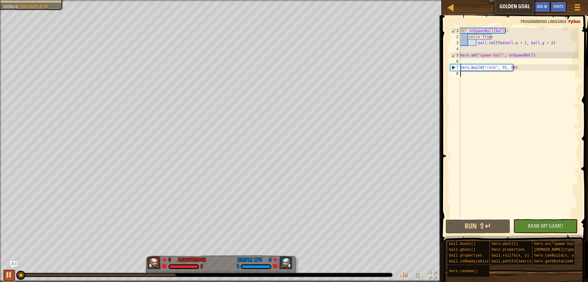
click at [11, 273] on div at bounding box center [9, 275] width 8 height 8
click at [507, 38] on div "def onSpawnBall ( ball ) : while True : ball . rollTo ( ball . x + 1 , ball . y…" at bounding box center [519, 129] width 120 height 202
type textarea "while True:"
drag, startPoint x: 493, startPoint y: 108, endPoint x: 512, endPoint y: 95, distance: 23.0
click at [496, 107] on div "def onSpawnBall ( ball ) : while True : ball . rollTo ( ball . x + 1 , ball . y…" at bounding box center [519, 129] width 120 height 202
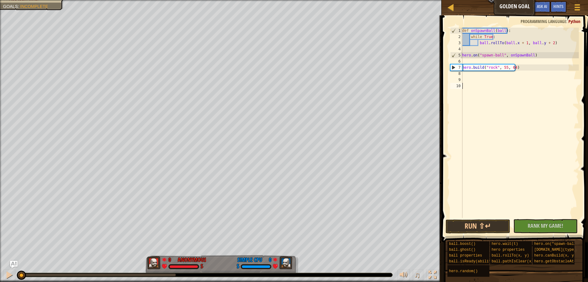
paste textarea "y = ball.y"
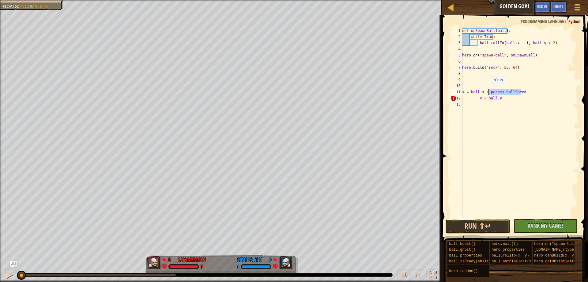
drag, startPoint x: 523, startPoint y: 91, endPoint x: 489, endPoint y: 91, distance: 34.0
click at [489, 91] on div "def onSpawnBall ( ball ) : while True : ball . rollTo ( ball . x + 1 , ball . y…" at bounding box center [520, 129] width 118 height 202
drag, startPoint x: 478, startPoint y: 99, endPoint x: 513, endPoint y: 98, distance: 35.9
click at [513, 98] on div "def onSpawnBall ( ball ) : while True : ball . rollTo ( ball . x + 1 , ball . y…" at bounding box center [520, 129] width 118 height 202
type textarea "y = ball.y"
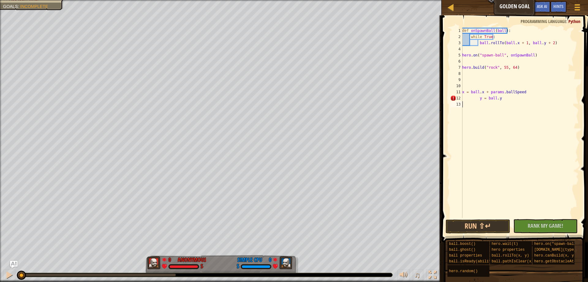
click at [516, 104] on div "def onSpawnBall ( ball ) : while True : ball . rollTo ( ball . x + 1 , ball . y…" at bounding box center [520, 129] width 118 height 202
drag, startPoint x: 503, startPoint y: 98, endPoint x: 498, endPoint y: 98, distance: 4.9
click at [498, 98] on div "def onSpawnBall ( ball ) : while True : ball . rollTo ( ball . x + 1 , ball . y…" at bounding box center [520, 129] width 118 height 202
type textarea "y = ball.y"
click at [507, 144] on div "def onSpawnBall ( ball ) : while True : ball . rollTo ( ball . x + 1 , ball . y…" at bounding box center [520, 129] width 118 height 202
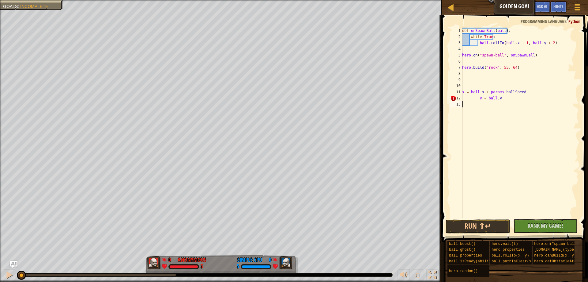
type textarea "y = ball.y"
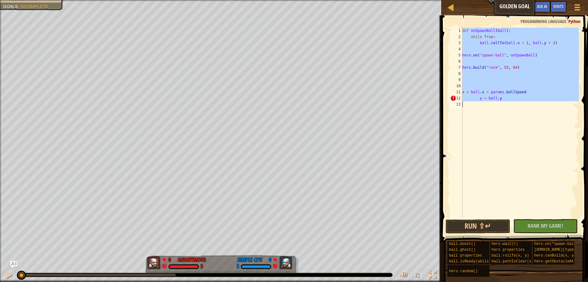
paste textarea
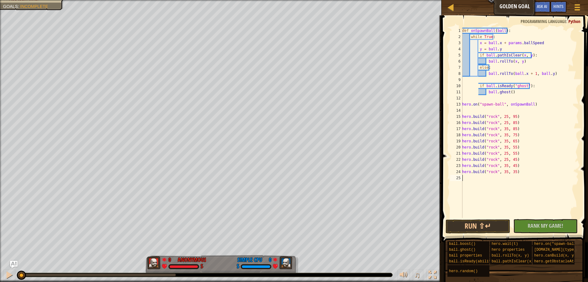
click at [539, 160] on div "def onSpawnBall ( ball ) : while True : x = ball . x + params . ballSpeed y = b…" at bounding box center [520, 129] width 118 height 202
type textarea "[DOMAIN_NAME]("rock", 25, 45)"
click at [481, 224] on button "Run ⇧↵" at bounding box center [478, 226] width 64 height 14
click at [467, 223] on button "Run ⇧↵" at bounding box center [478, 226] width 64 height 14
drag, startPoint x: 81, startPoint y: 275, endPoint x: 5, endPoint y: 280, distance: 76.2
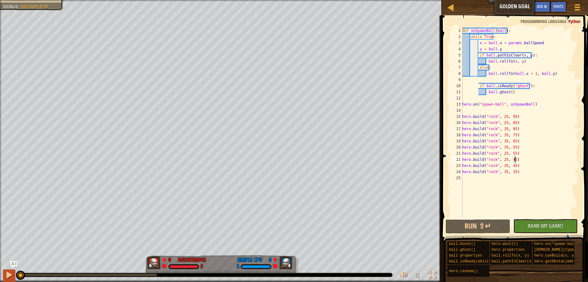
click at [6, 280] on div "♫" at bounding box center [221, 273] width 442 height 18
click at [10, 276] on div at bounding box center [9, 275] width 8 height 8
click at [577, 5] on span at bounding box center [578, 4] width 6 height 1
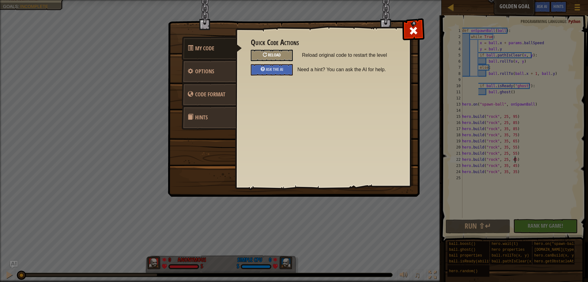
click at [278, 56] on span "Reload" at bounding box center [274, 55] width 13 height 6
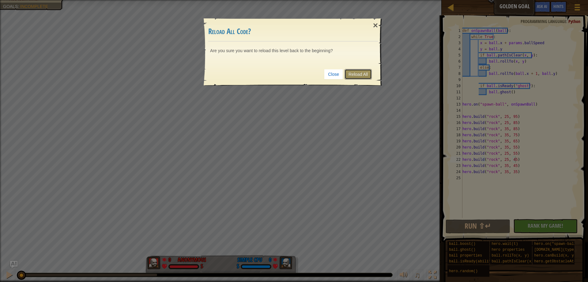
click at [355, 74] on link "Reload All" at bounding box center [358, 74] width 27 height 10
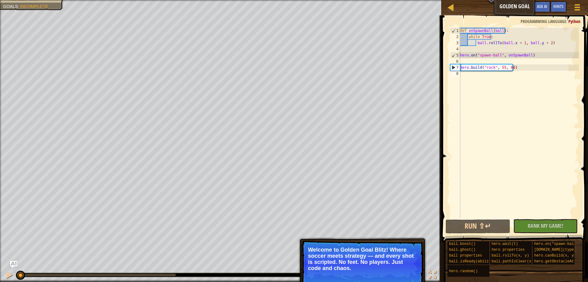
click at [529, 137] on div "def onSpawnBall ( ball ) : while True : ball . rollTo ( ball . x + 1 , ball . y…" at bounding box center [519, 129] width 120 height 202
click at [485, 65] on div "def onSpawnBall ( ball ) : while True : ball . rollTo ( ball . x + 1 , ball . y…" at bounding box center [519, 129] width 120 height 202
type textarea "[DOMAIN_NAME]("rock", 55, 64)"
click at [479, 84] on div "def onSpawnBall ( ball ) : while True : ball . rollTo ( ball . x + 1 , ball . y…" at bounding box center [519, 129] width 120 height 202
click at [480, 31] on div "def onSpawnBall ( ball ) : while True : ball . rollTo ( ball . x + 1 , ball . y…" at bounding box center [519, 129] width 120 height 202
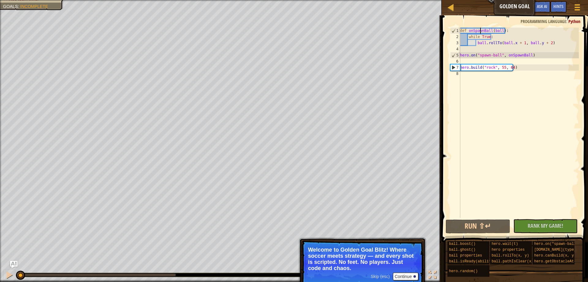
click at [480, 31] on div "def onSpawnBall ( ball ) : while True : ball . rollTo ( ball . x + 1 , ball . y…" at bounding box center [519, 129] width 120 height 202
click at [480, 37] on div "def onSpawnBall ( ball ) : while True : ball . rollTo ( ball . x + 1 , ball . y…" at bounding box center [519, 129] width 120 height 202
click at [482, 44] on div "def onSpawnBall ( ball ) : while True : ball . rollTo ( ball . x + 1 , ball . y…" at bounding box center [519, 129] width 120 height 202
click at [497, 43] on div "def onSpawnBall ( ball ) : while True : ball . rollTo ( ball . x + 1 , ball . y…" at bounding box center [519, 129] width 120 height 202
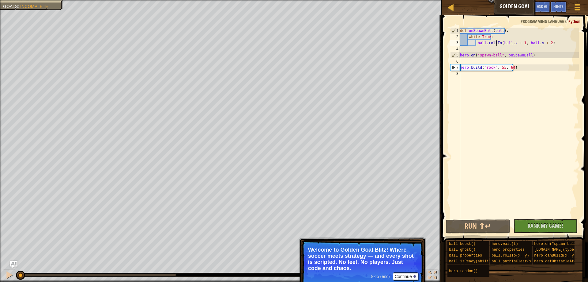
click at [513, 45] on div "def onSpawnBall ( ball ) : while True : ball . rollTo ( ball . x + 1 , ball . y…" at bounding box center [519, 129] width 120 height 202
click at [522, 42] on div "def onSpawnBall ( ball ) : while True : ball . rollTo ( ball . x + 1 , ball . y…" at bounding box center [519, 129] width 120 height 202
click at [531, 43] on div "def onSpawnBall ( ball ) : while True : ball . rollTo ( ball . x + 1 , ball . y…" at bounding box center [519, 129] width 120 height 202
click at [541, 43] on div "def onSpawnBall ( ball ) : while True : ball . rollTo ( ball . x + 1 , ball . y…" at bounding box center [519, 129] width 120 height 202
drag, startPoint x: 497, startPoint y: 55, endPoint x: 478, endPoint y: 55, distance: 18.1
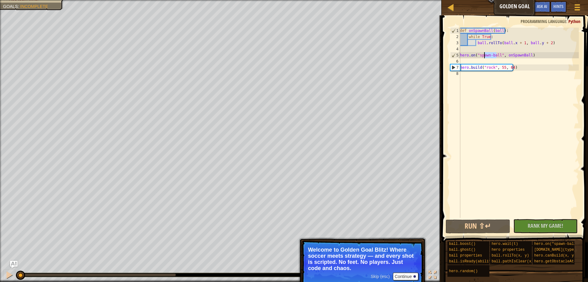
click at [478, 55] on div "def onSpawnBall ( ball ) : while True : ball . rollTo ( ball . x + 1 , ball . y…" at bounding box center [519, 129] width 120 height 202
click at [529, 56] on div "def onSpawnBall ( ball ) : while True : ball . rollTo ( ball . x + 1 , ball . y…" at bounding box center [519, 129] width 120 height 202
click at [516, 70] on div "def onSpawnBall ( ball ) : while True : ball . rollTo ( ball . x + 1 , ball . y…" at bounding box center [519, 129] width 120 height 202
click at [500, 225] on button "Run ⇧↵" at bounding box center [478, 226] width 64 height 14
click at [498, 224] on button "Run ⇧↵" at bounding box center [478, 226] width 64 height 14
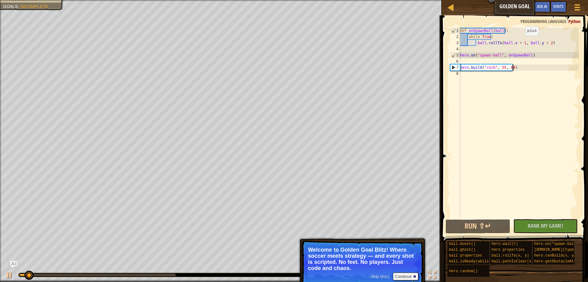
click at [520, 42] on div "def onSpawnBall ( ball ) : while True : ball . rollTo ( ball . x + 1 , ball . y…" at bounding box center [519, 129] width 120 height 202
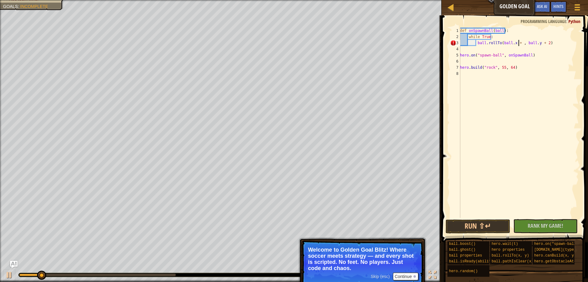
scroll to position [3, 5]
click at [546, 43] on div "def onSpawnBall ( ball ) : while True : ball . rollTo ( ball . x + x , ball . y…" at bounding box center [519, 129] width 120 height 202
click at [478, 221] on button "Run ⇧↵" at bounding box center [478, 226] width 64 height 14
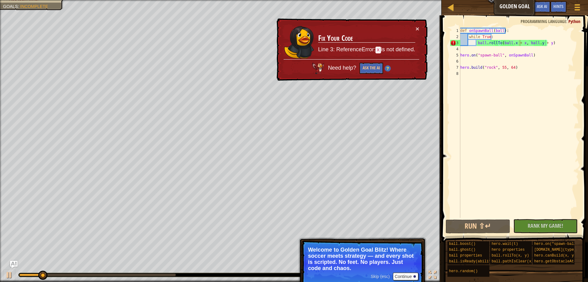
click at [508, 36] on div "def onSpawnBall ( ball ) : while True : ball . rollTo ( ball . x + x , ball . y…" at bounding box center [519, 129] width 120 height 202
type textarea "while True:"
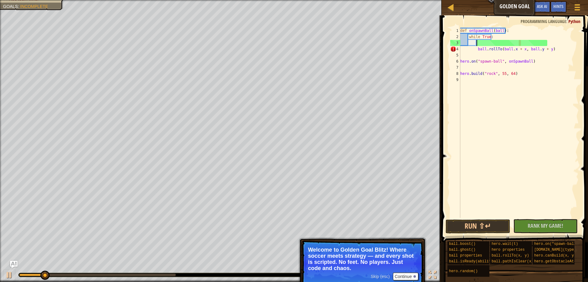
scroll to position [3, 1]
paste textarea "y = ball.y"
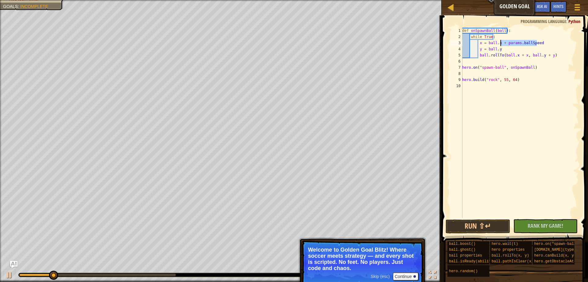
drag, startPoint x: 542, startPoint y: 41, endPoint x: 501, endPoint y: 45, distance: 41.9
click at [501, 45] on div "def onSpawnBall ( ball ) : while True : x = ball . x + params . ballSpeed y = b…" at bounding box center [520, 129] width 118 height 202
type textarea "x = ball.x"
click at [505, 137] on div "def onSpawnBall ( ball ) : while True : x = ball . x y = ball . y ball . rollTo…" at bounding box center [520, 129] width 118 height 202
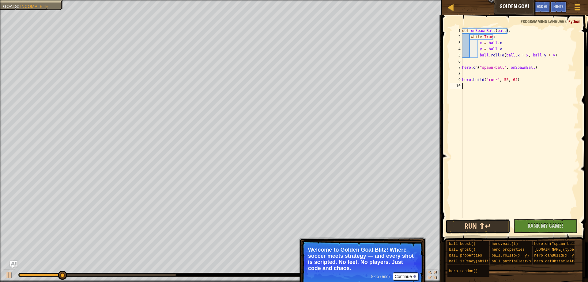
click at [473, 226] on button "Run ⇧↵" at bounding box center [478, 226] width 64 height 14
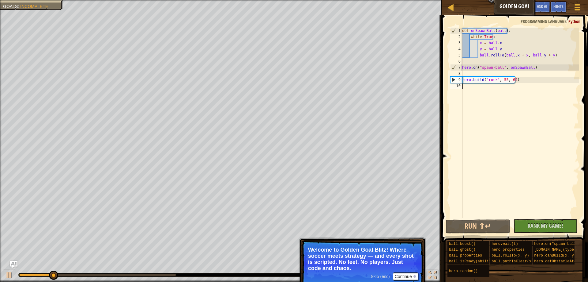
click at [523, 55] on div "def onSpawnBall ( ball ) : while True : x = ball . x y = ball . y ball . rollTo…" at bounding box center [520, 129] width 118 height 202
click at [521, 55] on div "def onSpawnBall ( ball ) : while True : x = ball . x y = ball . y ball . rollTo…" at bounding box center [520, 129] width 118 height 202
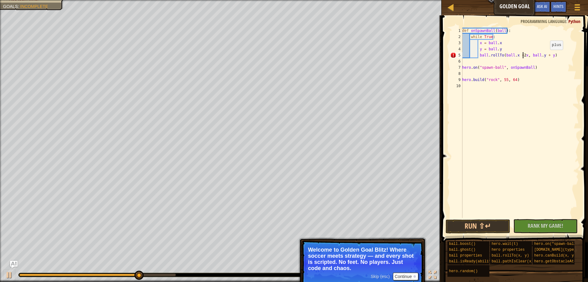
click at [549, 57] on div "def onSpawnBall ( ball ) : while True : x = ball . x y = ball . y ball . rollTo…" at bounding box center [520, 129] width 118 height 202
click at [546, 56] on div "def onSpawnBall ( ball ) : while True : x = ball . x y = ball . y ball . rollTo…" at bounding box center [521, 129] width 118 height 202
click at [548, 55] on div "def onSpawnBall ( ball ) : while True : x = ball . x y = ball . y ball . rollTo…" at bounding box center [521, 129] width 118 height 202
click at [483, 223] on button "Run ⇧↵" at bounding box center [478, 226] width 64 height 14
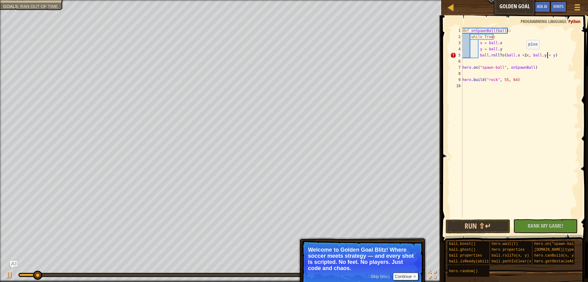
click at [524, 55] on div "def onSpawnBall ( ball ) : while True : x = ball . x y = ball . y ball . rollTo…" at bounding box center [521, 129] width 118 height 202
click at [523, 55] on div "def onSpawnBall ( ball ) : while True : x = ball . x y = ball . y ball . rollTo…" at bounding box center [521, 129] width 118 height 202
click at [558, 55] on div "def onSpawnBall ( ball ) : while True : x = ball . x y = ball . y ball . rollTo…" at bounding box center [521, 129] width 118 height 202
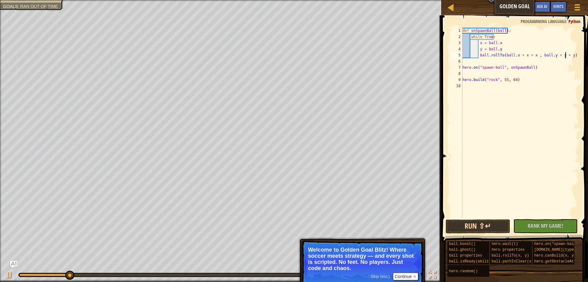
type textarea "ball.rollTo(ball.x + x + x , ball.y + y + y)"
click at [477, 226] on div "Hints ball.rollTo(ball.x + x + x , ball.y + y + y) 1 2 3 4 5 6 7 8 9 10 def onS…" at bounding box center [514, 146] width 148 height 263
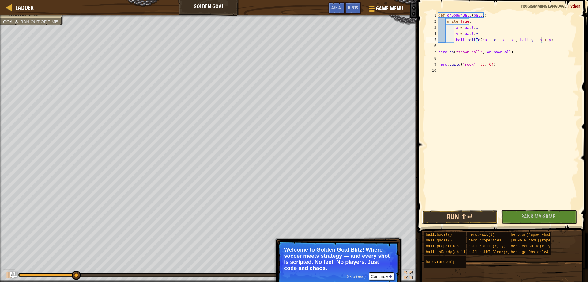
click at [447, 214] on button "Run ⇧↵" at bounding box center [460, 217] width 76 height 14
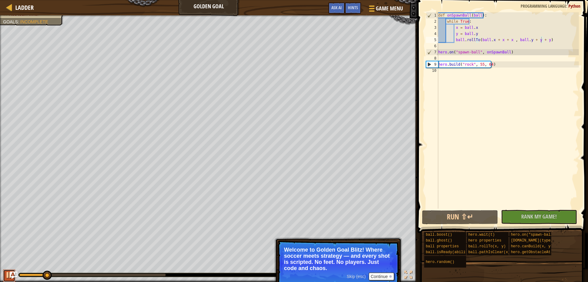
drag, startPoint x: 6, startPoint y: 274, endPoint x: 37, endPoint y: 272, distance: 31.3
click at [6, 274] on div at bounding box center [9, 275] width 8 height 8
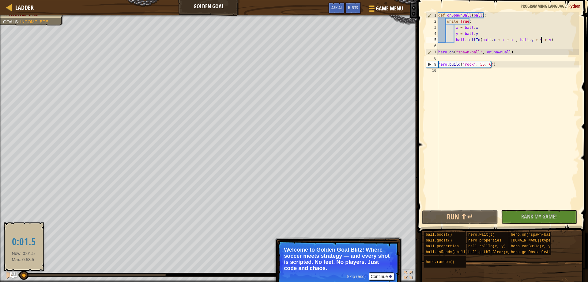
drag, startPoint x: 30, startPoint y: 276, endPoint x: 23, endPoint y: 277, distance: 7.4
click at [23, 277] on div at bounding box center [23, 274] width 9 height 9
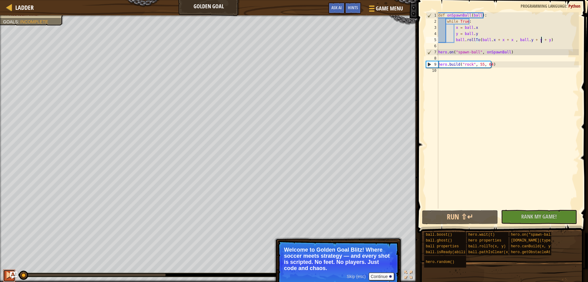
click at [8, 275] on div at bounding box center [9, 275] width 8 height 8
drag, startPoint x: 21, startPoint y: 274, endPoint x: 10, endPoint y: 276, distance: 10.8
click at [13, 275] on div "Ladder Golden Goal Game Menu Done Hints Ask AI 1 הההההההההההההההההההההההההההההה…" at bounding box center [294, 141] width 588 height 282
click at [3, 278] on button at bounding box center [9, 275] width 12 height 13
drag, startPoint x: 21, startPoint y: 274, endPoint x: 11, endPoint y: 275, distance: 9.6
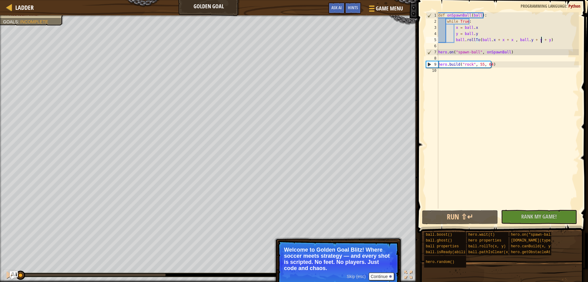
click at [11, 275] on div "Ladder Golden Goal Game Menu Done Hints Ask AI 1 הההההההההההההההההההההההההההההה…" at bounding box center [294, 141] width 588 height 282
click at [5, 275] on button at bounding box center [9, 275] width 12 height 13
drag, startPoint x: 19, startPoint y: 275, endPoint x: 13, endPoint y: 276, distance: 5.6
click at [13, 276] on div "Ladder Golden Goal Game Menu Done Hints Ask AI 1 הההההההההההההההההההההההההההההה…" at bounding box center [294, 141] width 588 height 282
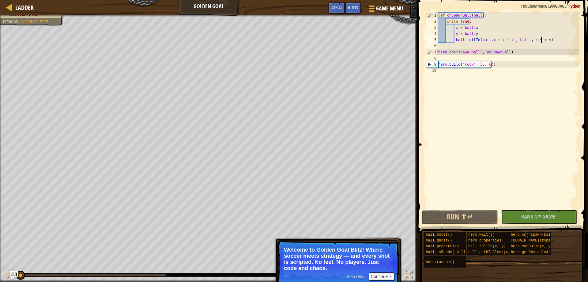
click at [13, 275] on img "Ask AI" at bounding box center [14, 275] width 8 height 8
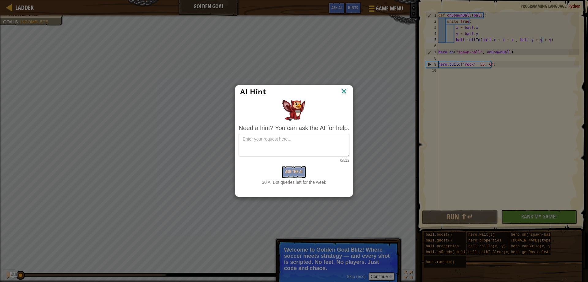
drag, startPoint x: 264, startPoint y: 183, endPoint x: 327, endPoint y: 182, distance: 63.5
click at [327, 182] on div "30 AI Bot queries left for the week" at bounding box center [294, 182] width 111 height 6
click at [323, 168] on div "Ask the AI" at bounding box center [294, 171] width 111 height 11
click at [322, 143] on textarea at bounding box center [294, 145] width 111 height 23
click at [342, 88] on img at bounding box center [344, 91] width 8 height 9
